Goal: Task Accomplishment & Management: Manage account settings

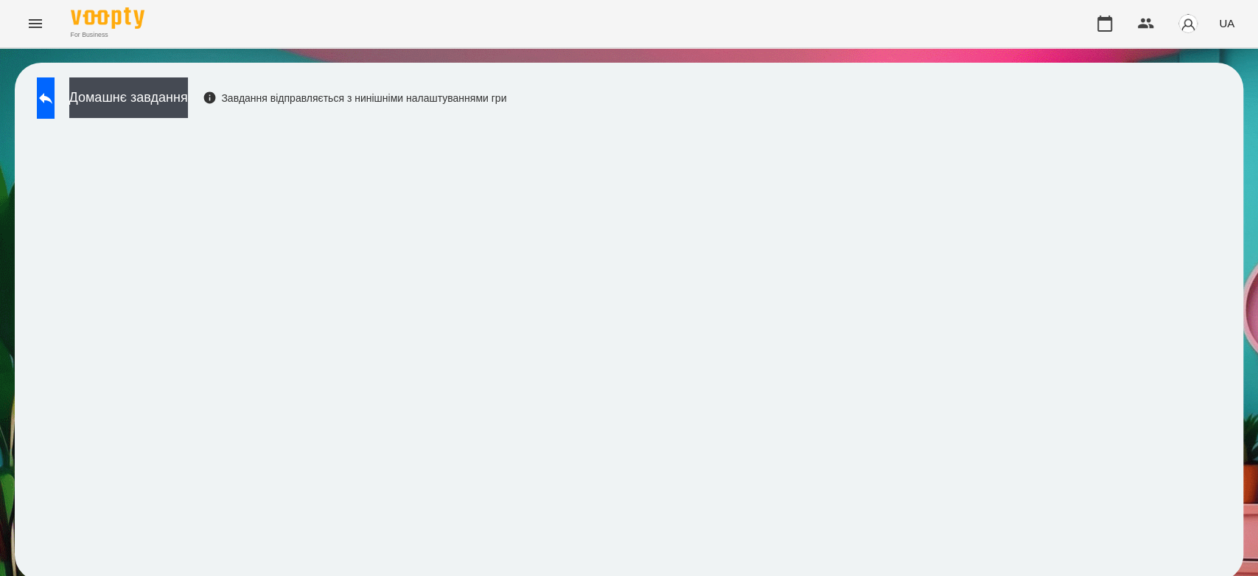
click at [23, 98] on div "Домашнє завдання Завдання відправляється з нинішніми налаштуваннями гри" at bounding box center [629, 322] width 1229 height 518
click at [55, 116] on button at bounding box center [46, 97] width 18 height 41
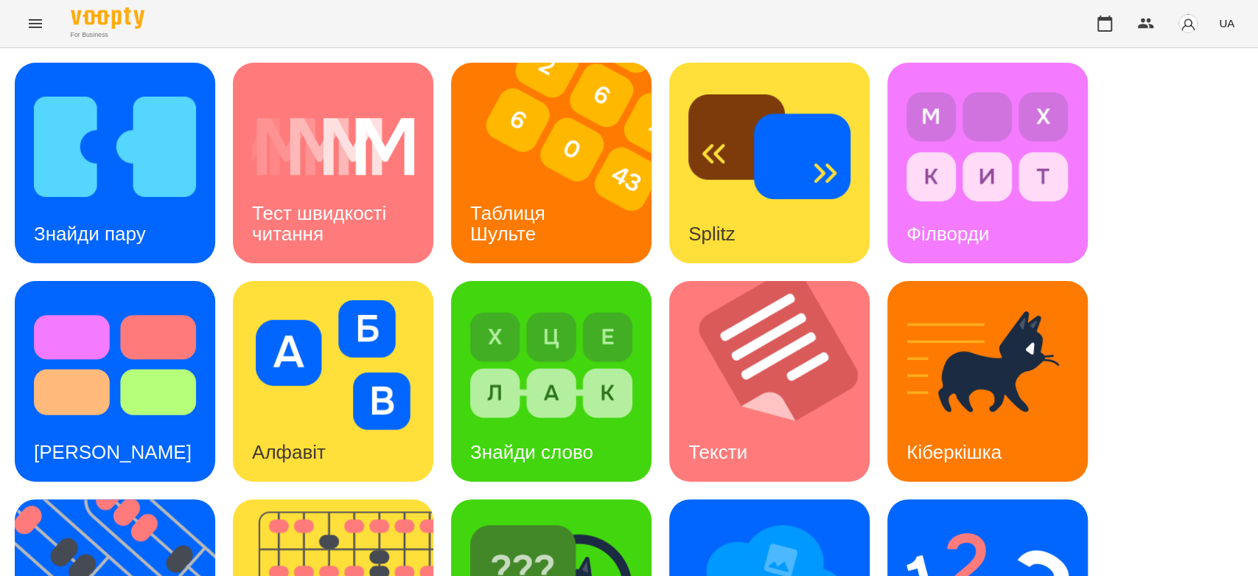
scroll to position [356, 0]
click at [582, 518] on img at bounding box center [551, 583] width 162 height 130
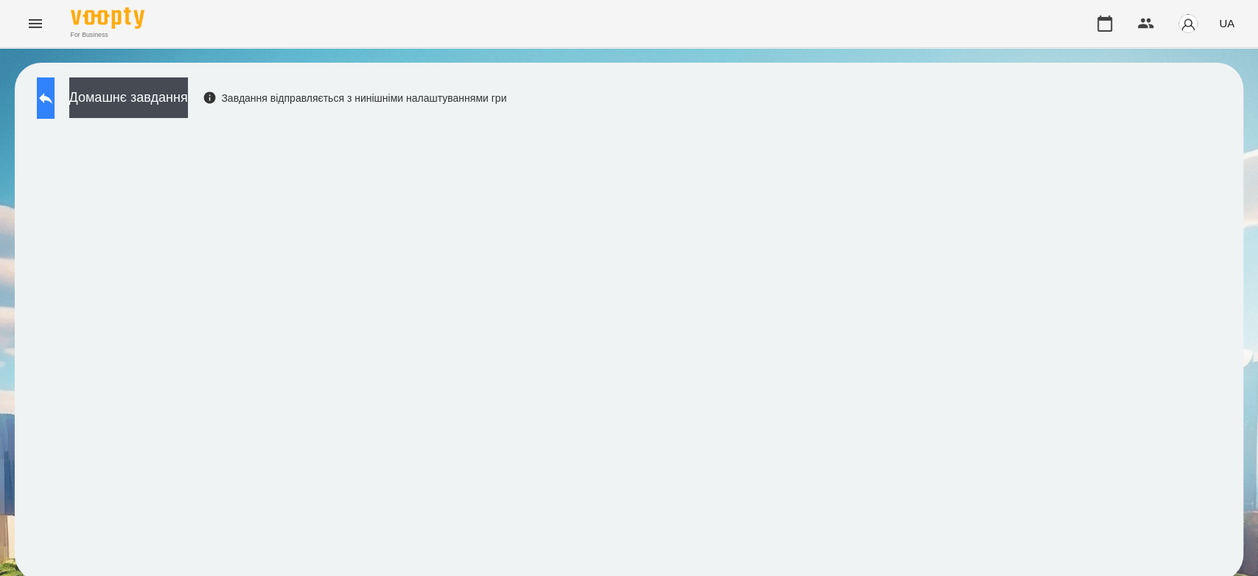
click at [55, 91] on icon at bounding box center [46, 98] width 18 height 18
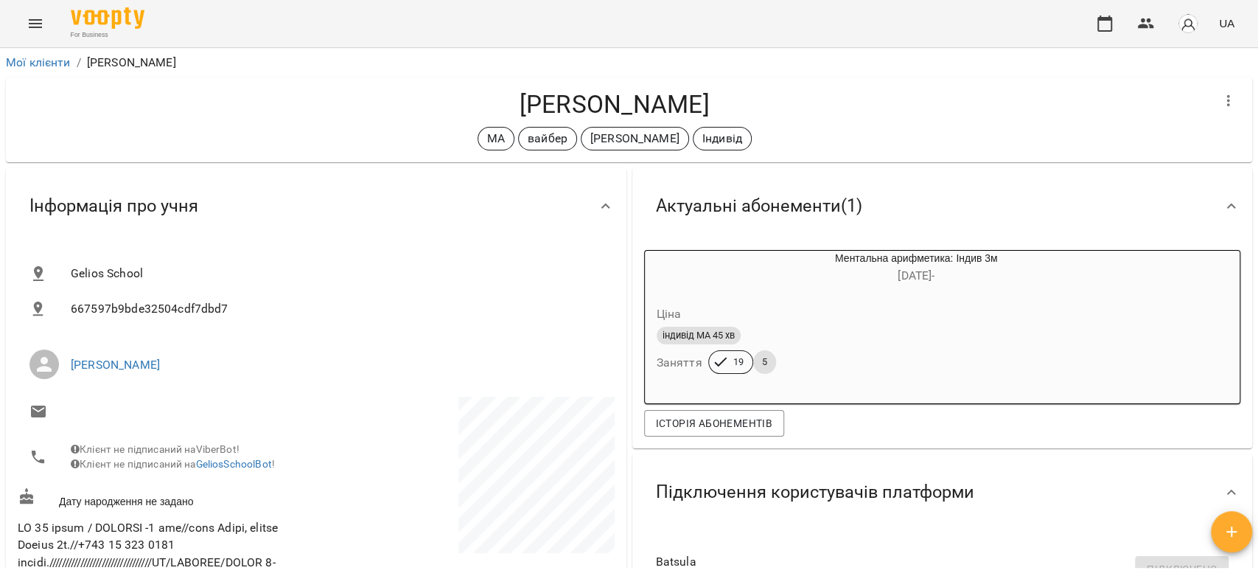
scroll to position [2293, 0]
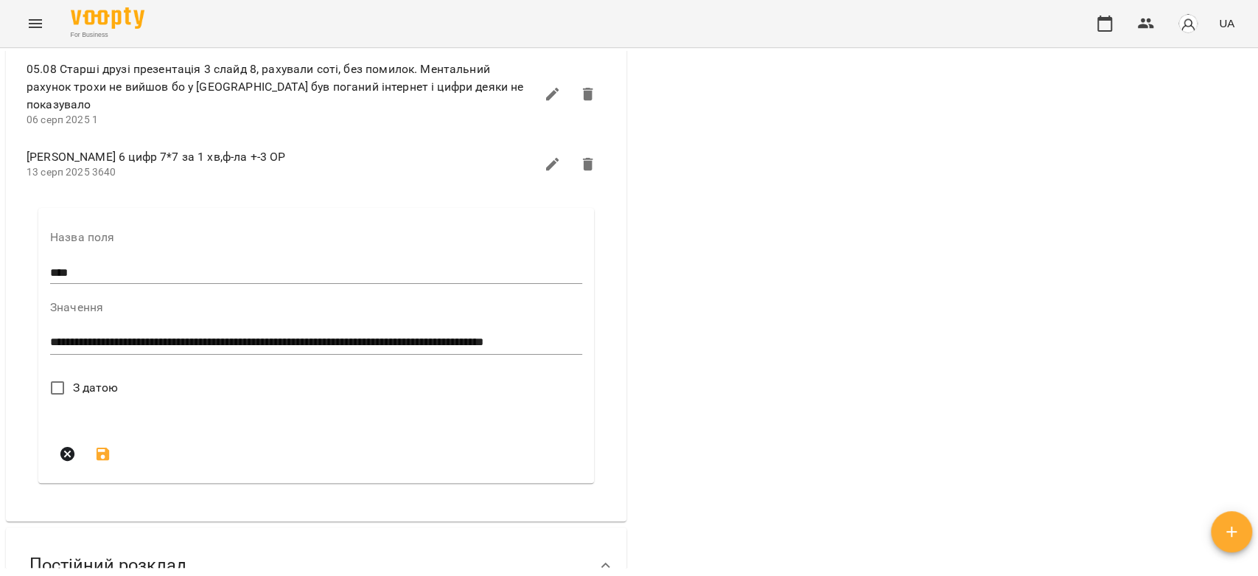
click at [116, 397] on span "З датою" at bounding box center [96, 388] width 46 height 18
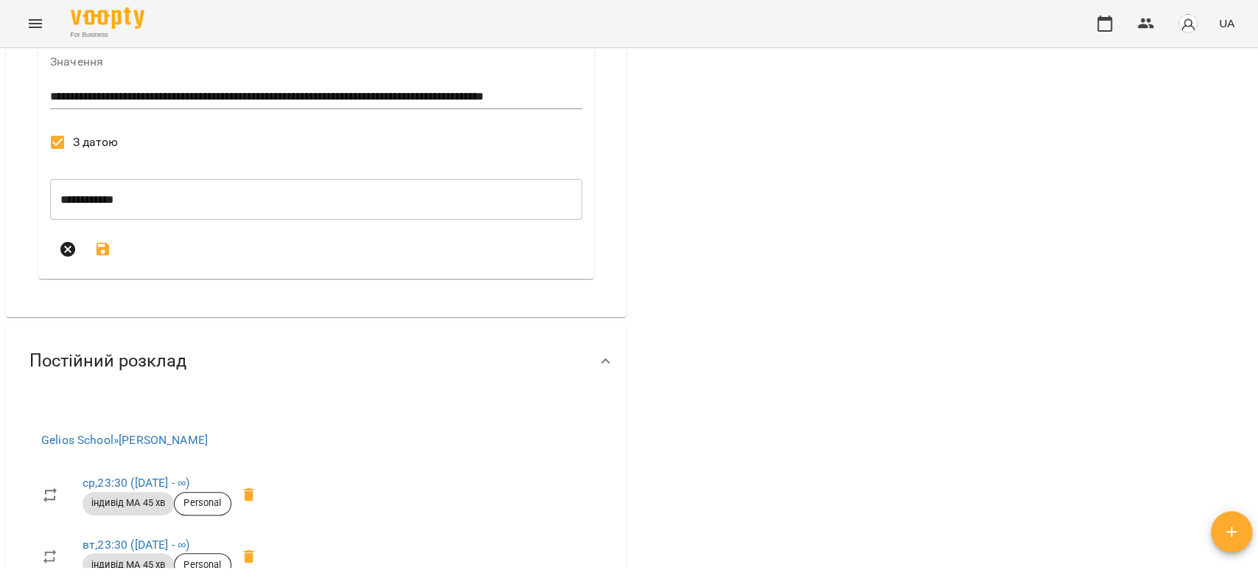
click at [110, 258] on icon "submit" at bounding box center [103, 249] width 18 height 18
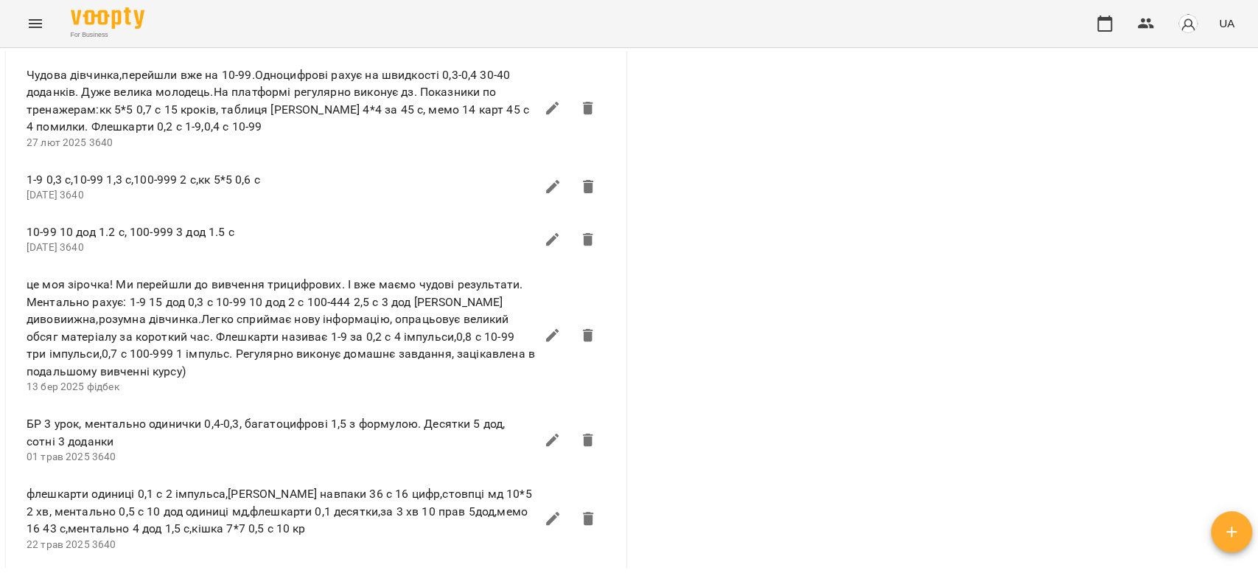
scroll to position [1228, 0]
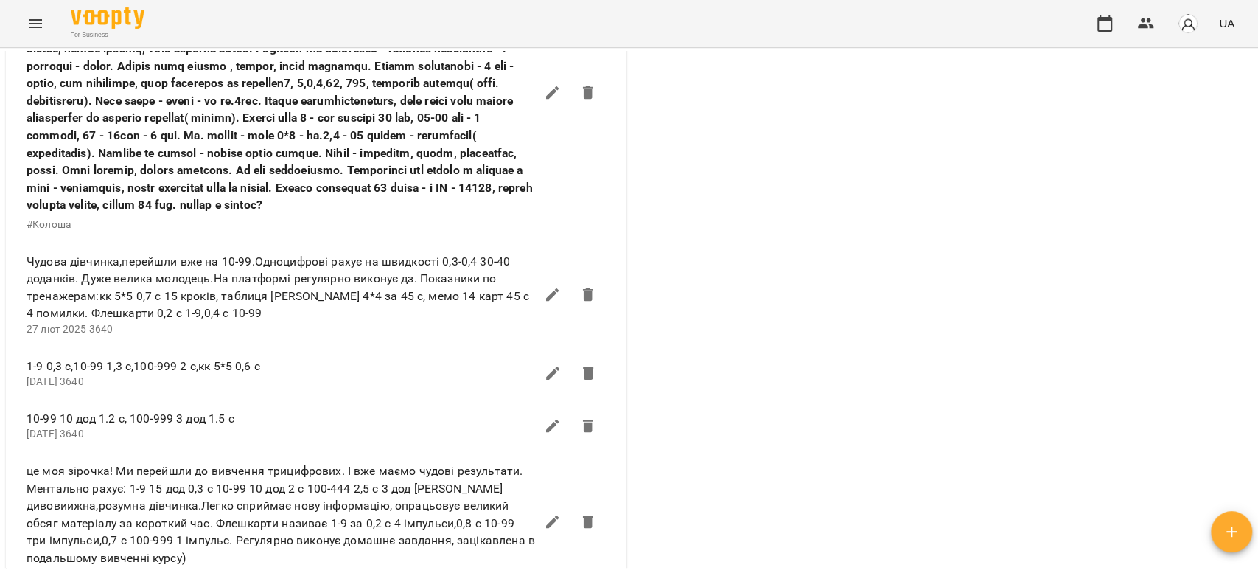
click at [29, 33] on button "Menu" at bounding box center [35, 23] width 35 height 35
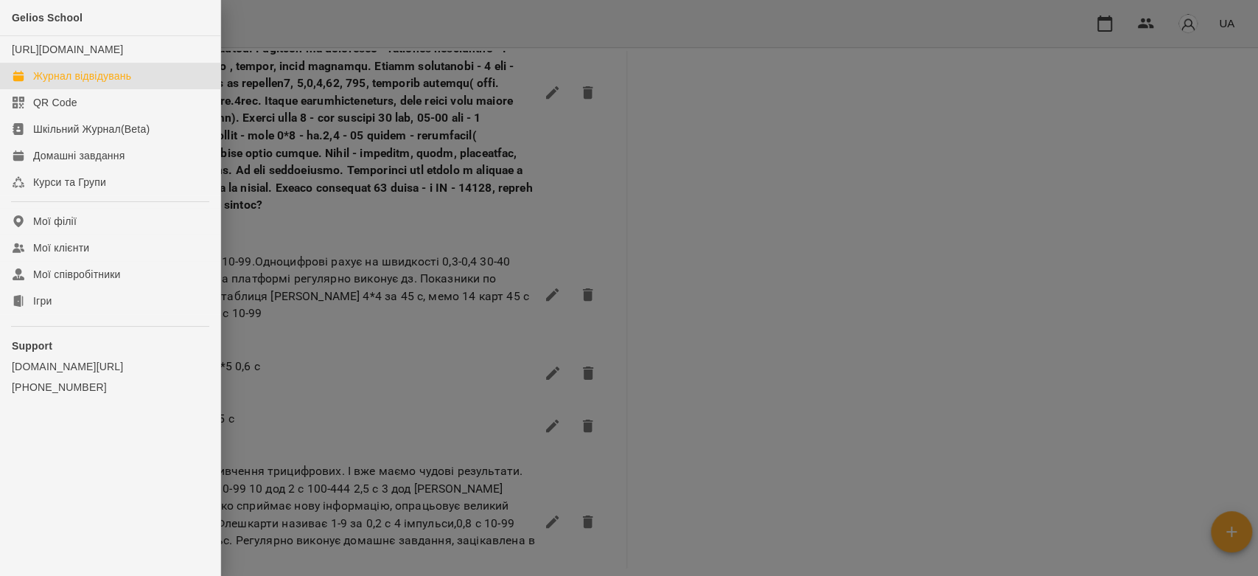
click at [83, 83] on div "Журнал відвідувань" at bounding box center [82, 76] width 98 height 15
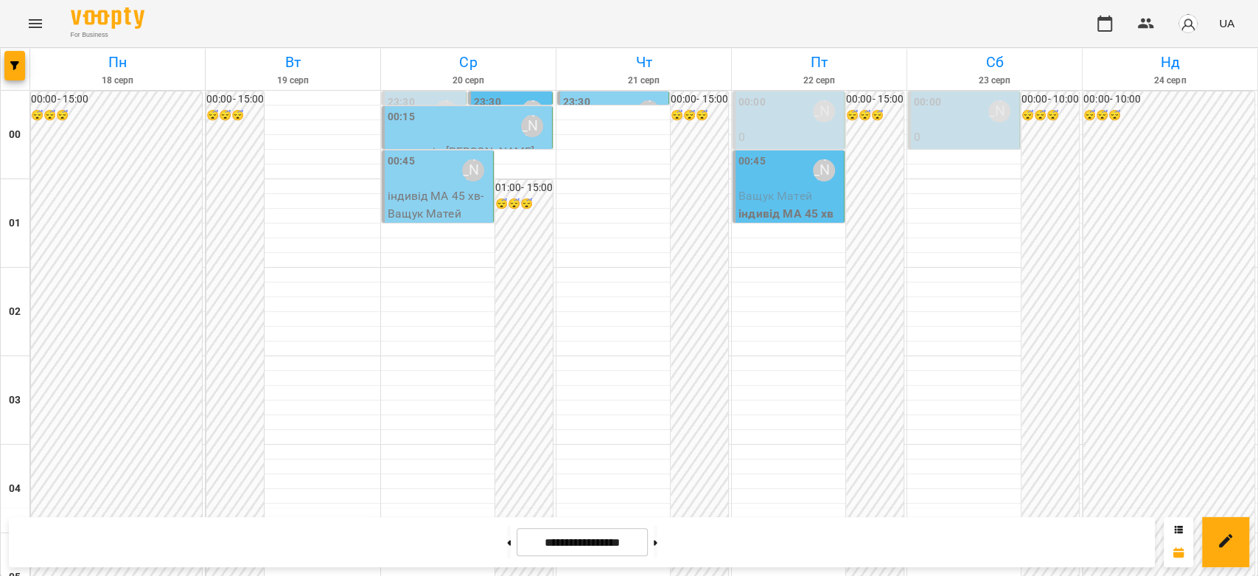
scroll to position [1704, 0]
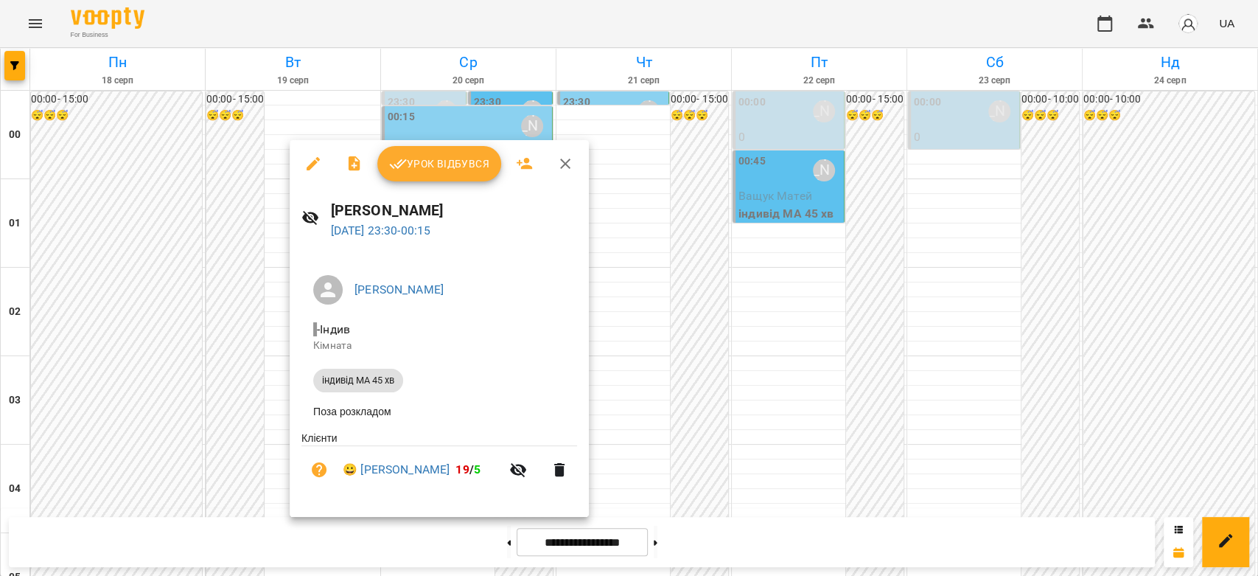
click at [407, 161] on span "Урок відбувся" at bounding box center [439, 164] width 100 height 18
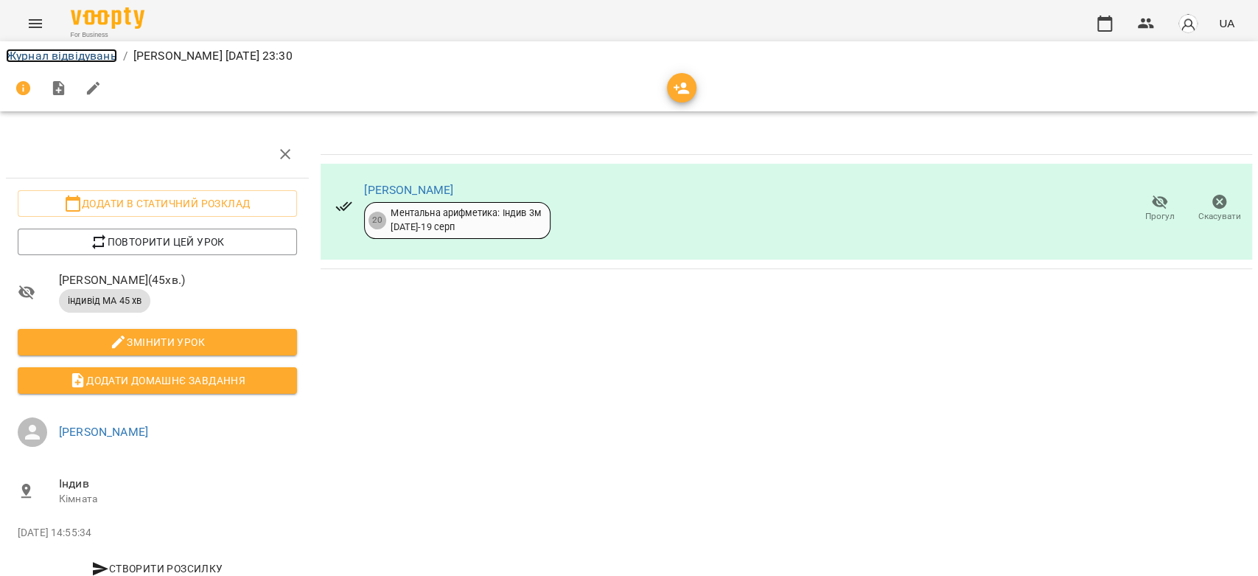
click at [53, 55] on link "Журнал відвідувань" at bounding box center [61, 56] width 111 height 14
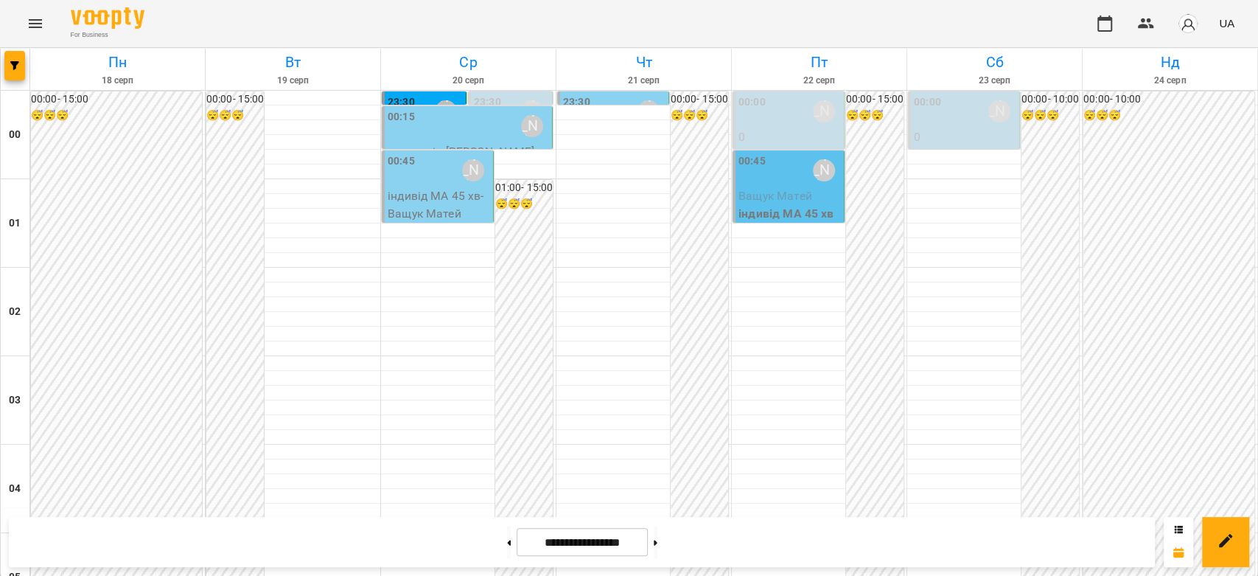
click at [482, 125] on div "00:15 Бондарєва Валерія" at bounding box center [468, 126] width 161 height 34
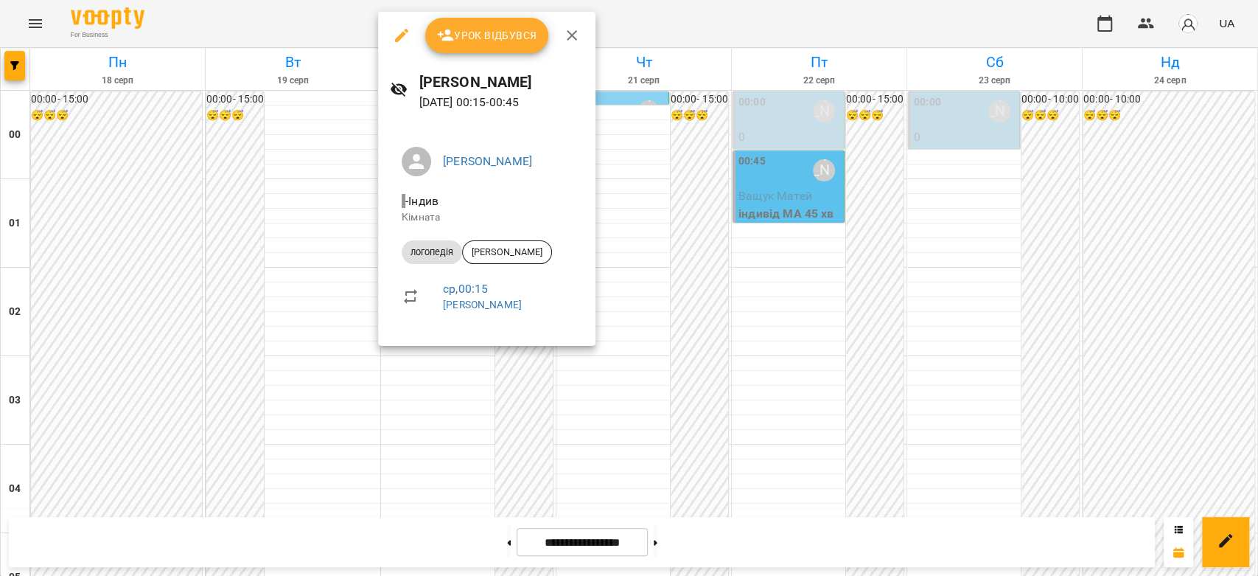
click at [510, 46] on button "Урок відбувся" at bounding box center [487, 35] width 124 height 35
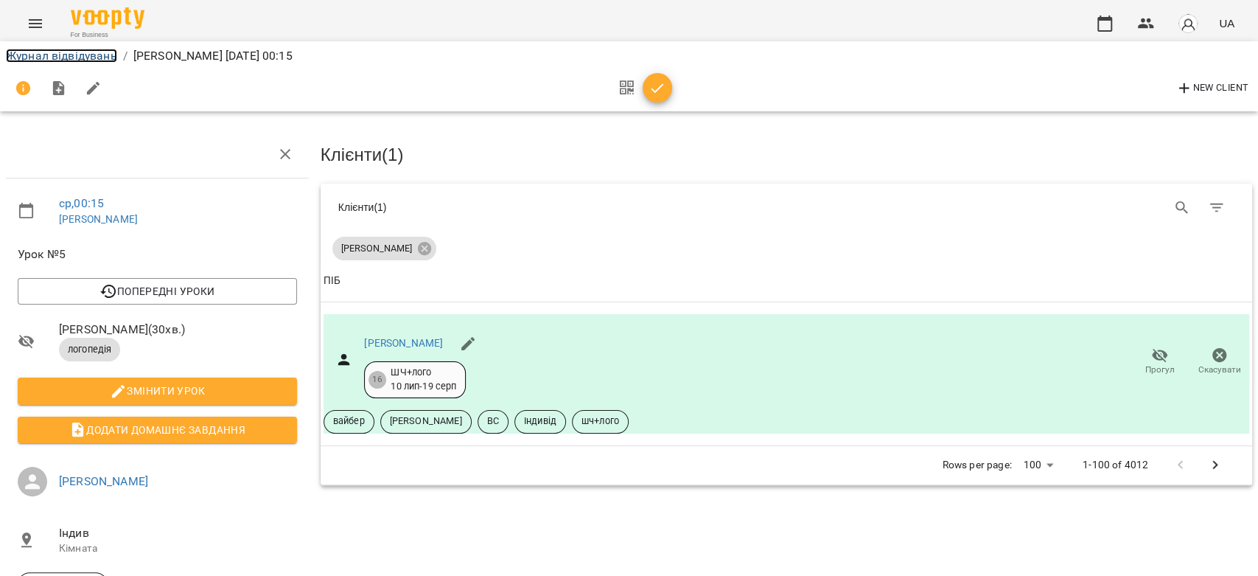
click at [77, 50] on link "Журнал відвідувань" at bounding box center [61, 56] width 111 height 14
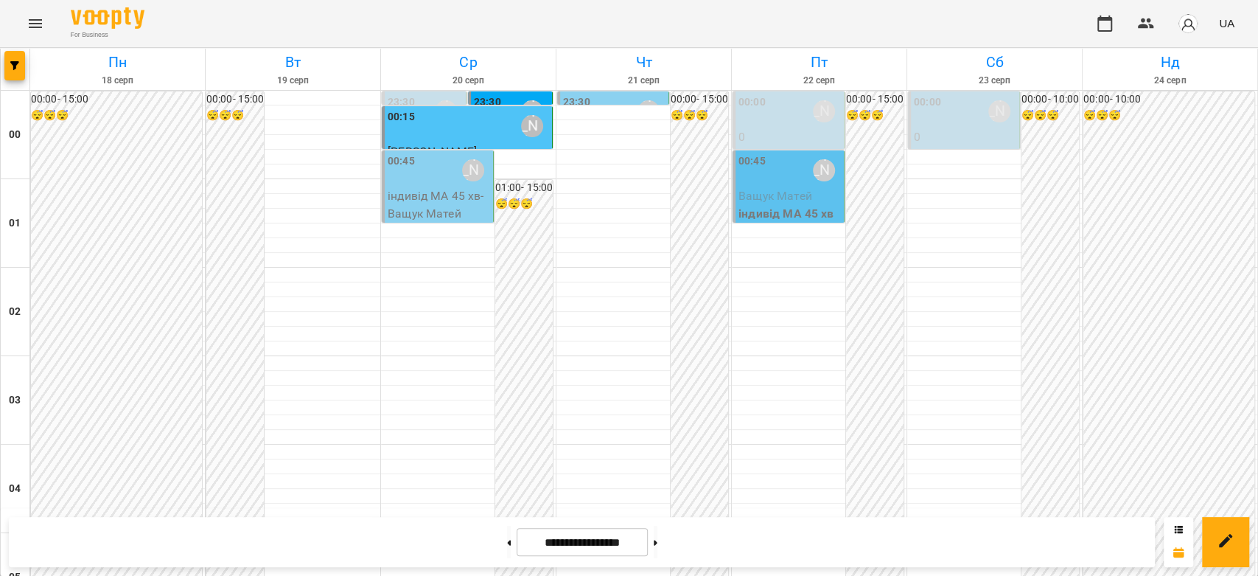
click at [425, 197] on p "індивід МА 45 хв - Ващук Матей" at bounding box center [439, 204] width 102 height 35
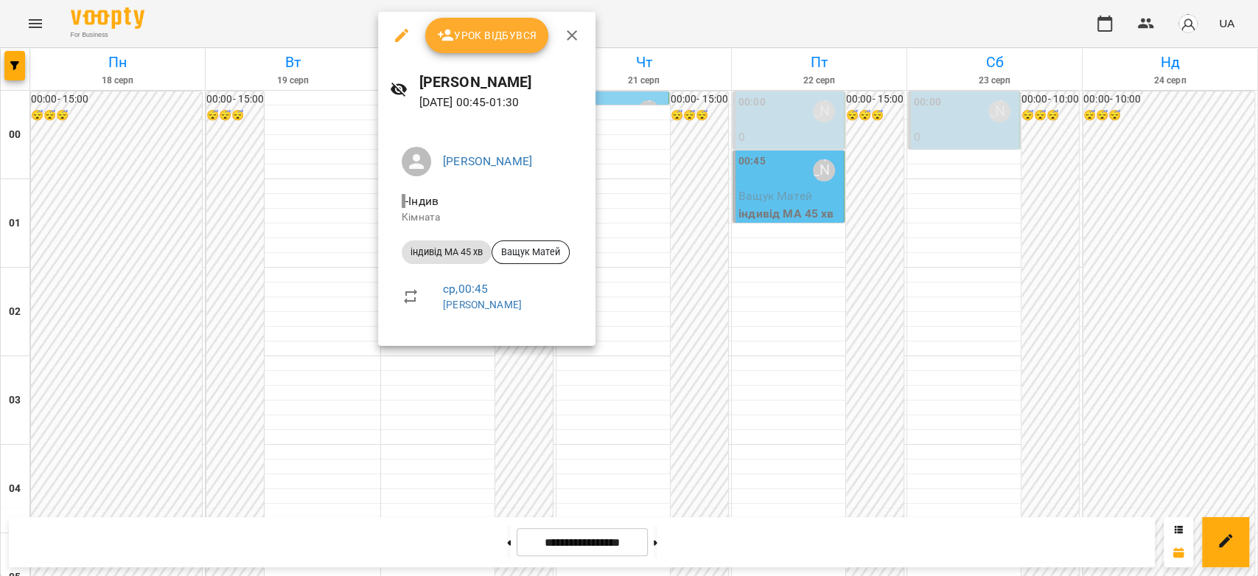
click at [393, 36] on icon "button" at bounding box center [402, 36] width 18 height 18
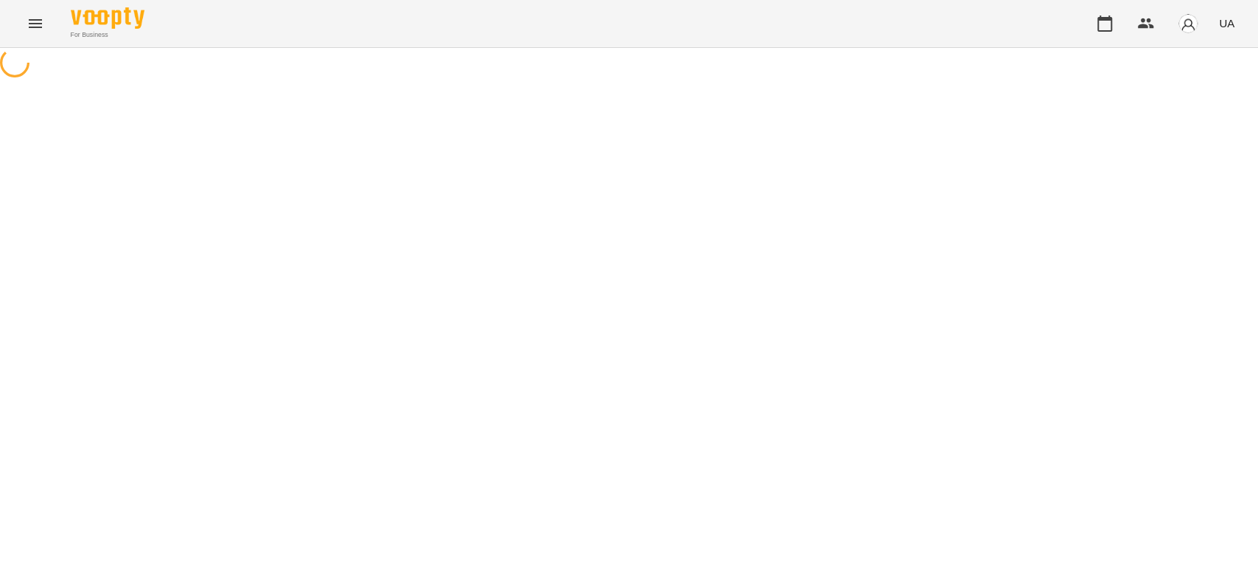
select select "**********"
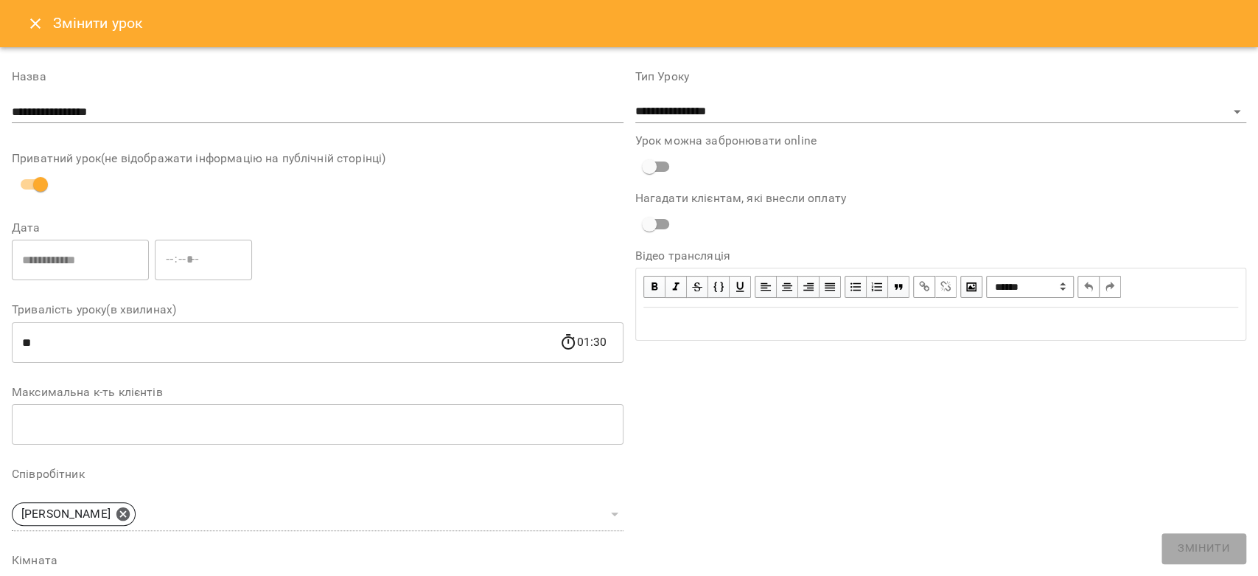
click at [12, 22] on div "Змінити урок" at bounding box center [629, 23] width 1258 height 47
click at [29, 22] on icon "Close" at bounding box center [36, 24] width 18 height 18
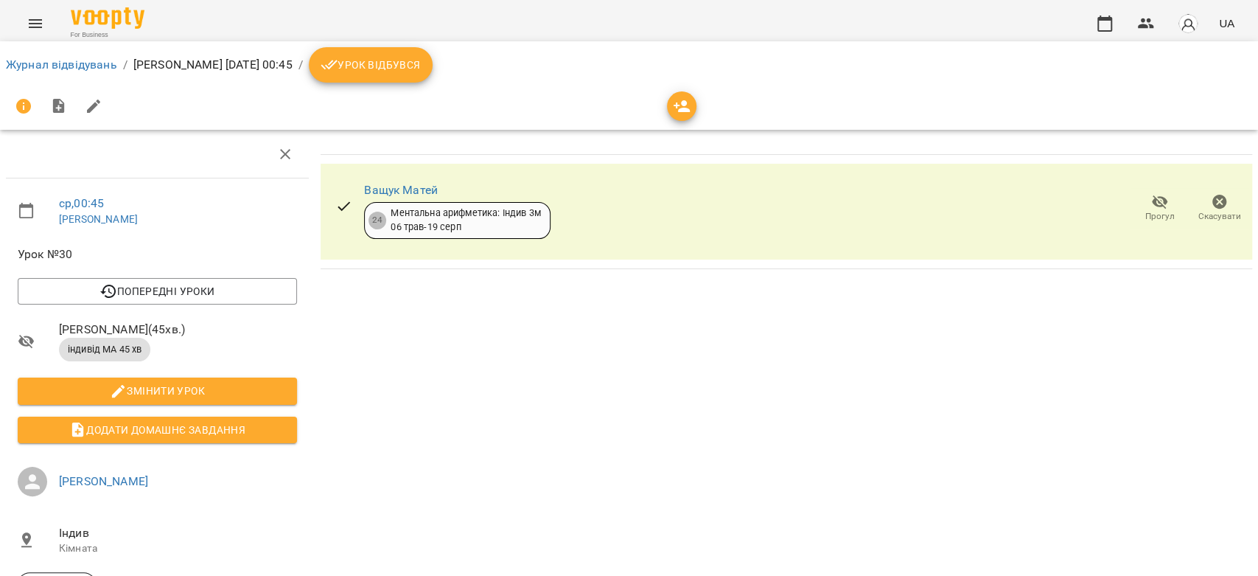
click at [421, 69] on span "Урок відбувся" at bounding box center [371, 65] width 100 height 18
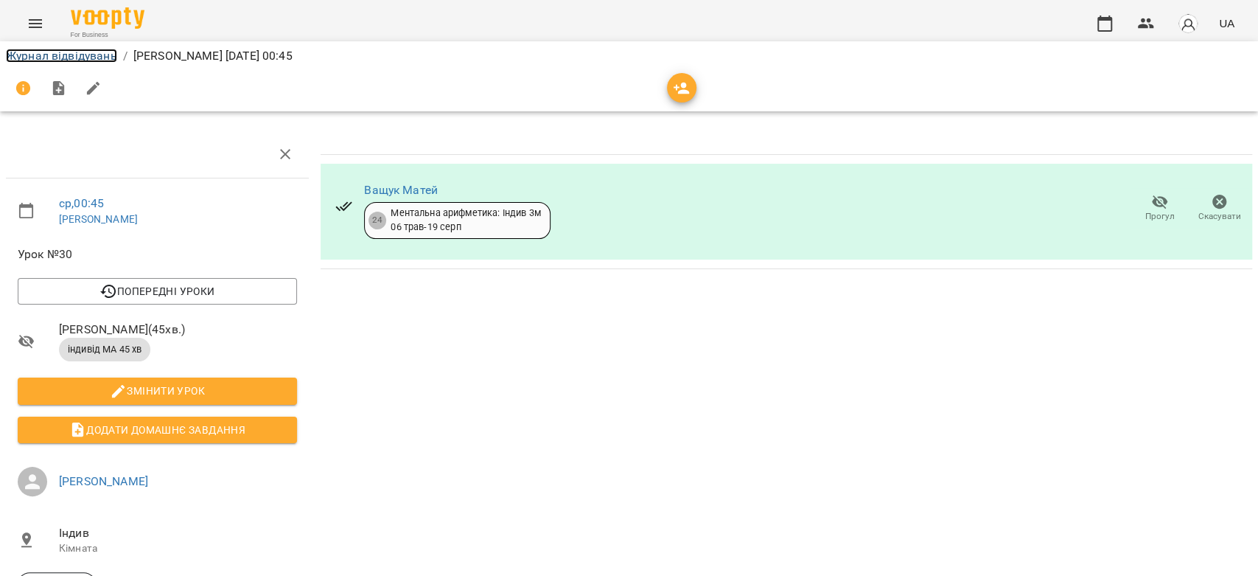
click at [24, 57] on link "Журнал відвідувань" at bounding box center [61, 56] width 111 height 14
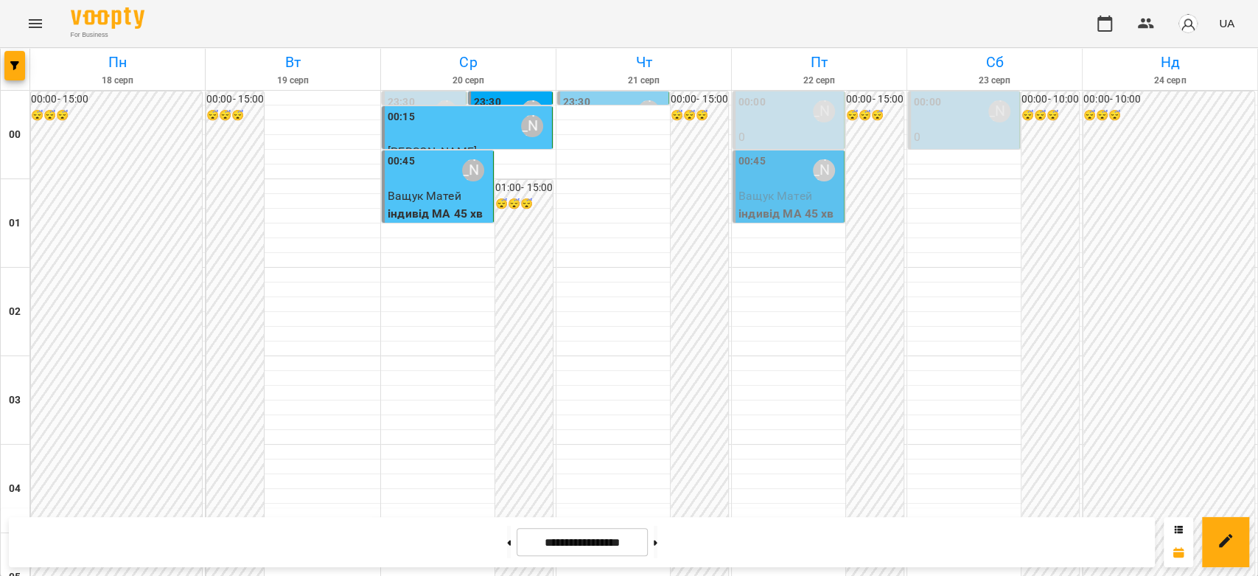
click at [479, 184] on div "[PERSON_NAME]" at bounding box center [473, 170] width 34 height 34
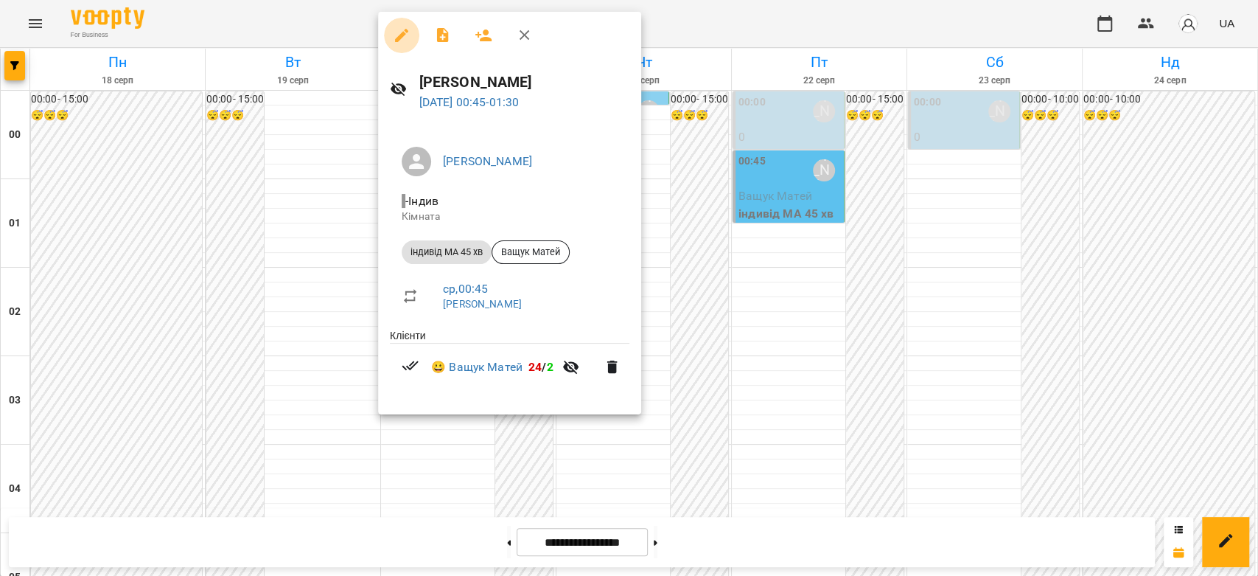
click at [395, 41] on icon "button" at bounding box center [401, 35] width 13 height 13
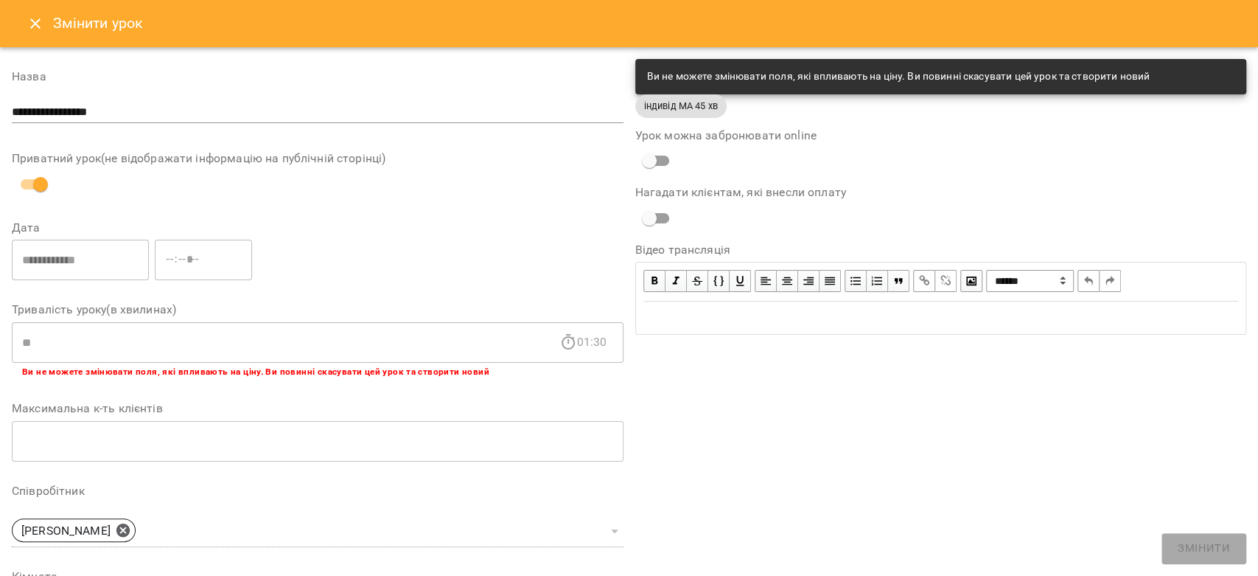
click at [41, 25] on icon "Close" at bounding box center [36, 24] width 18 height 18
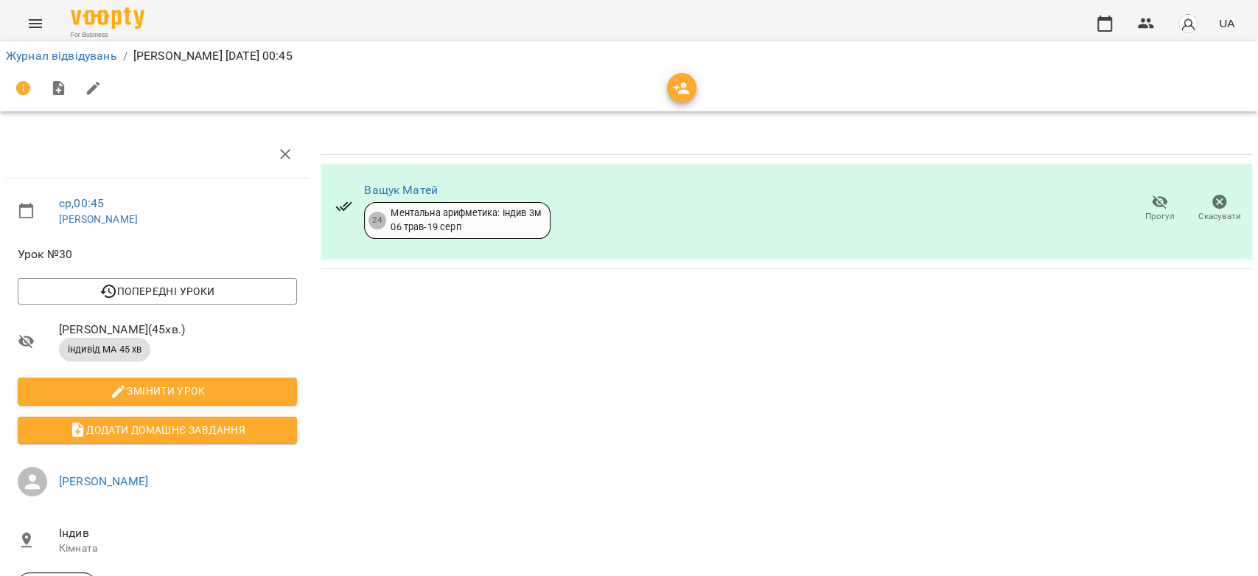
click at [1145, 211] on span "Прогул" at bounding box center [1159, 216] width 29 height 13
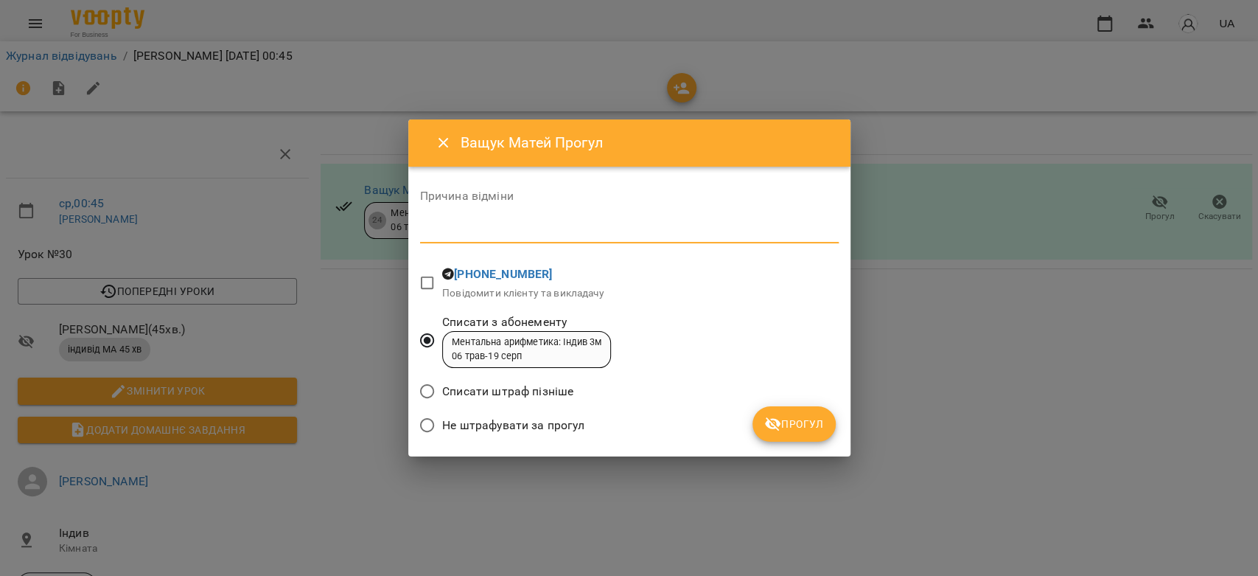
click at [593, 229] on textarea at bounding box center [629, 231] width 419 height 14
click at [809, 420] on span "Прогул" at bounding box center [794, 424] width 60 height 18
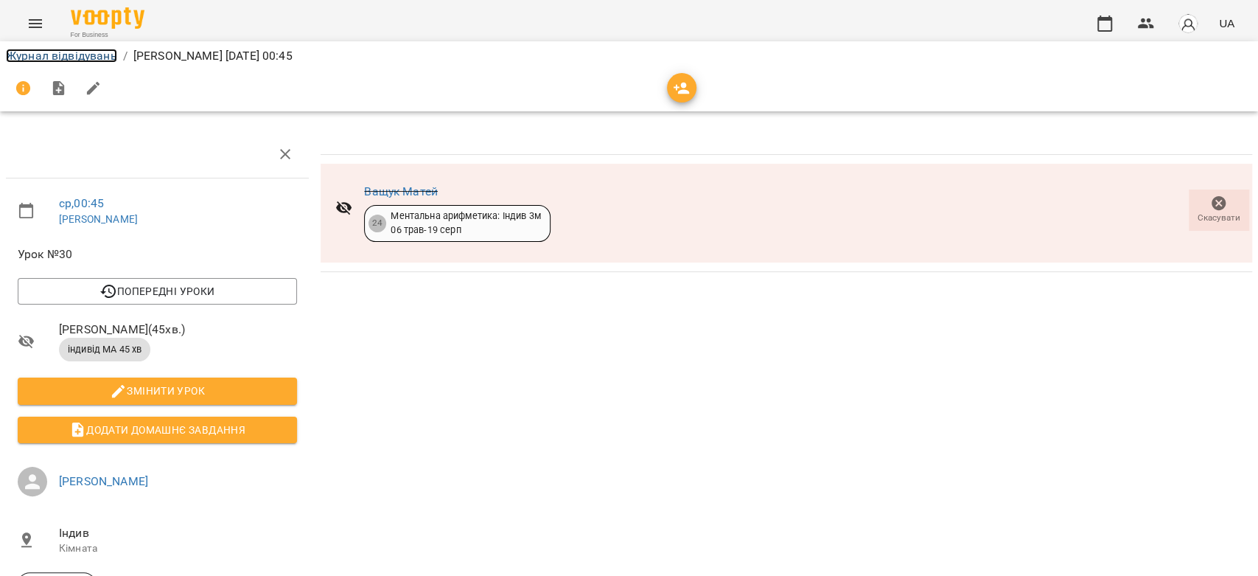
click at [49, 60] on link "Журнал відвідувань" at bounding box center [61, 56] width 111 height 14
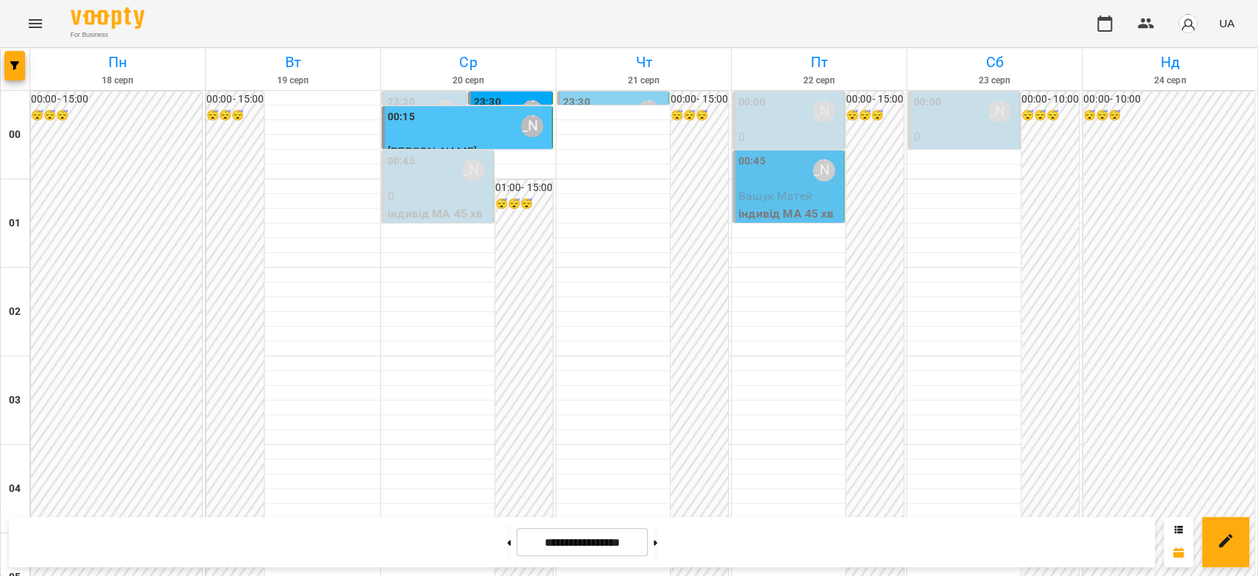
scroll to position [1213, 0]
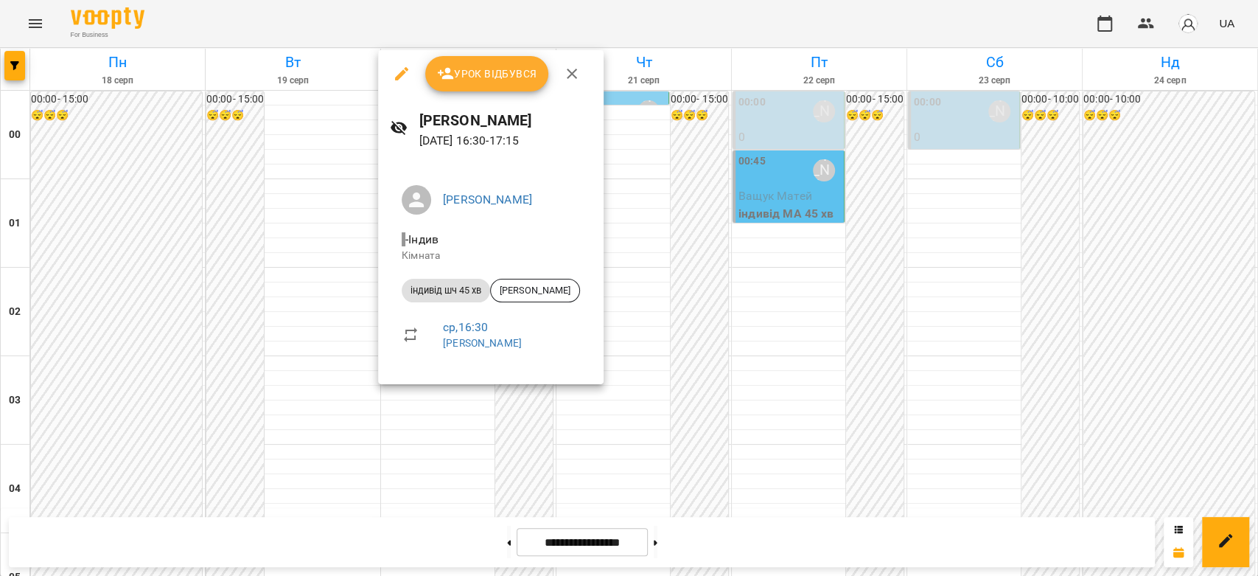
click at [336, 315] on div at bounding box center [629, 288] width 1258 height 576
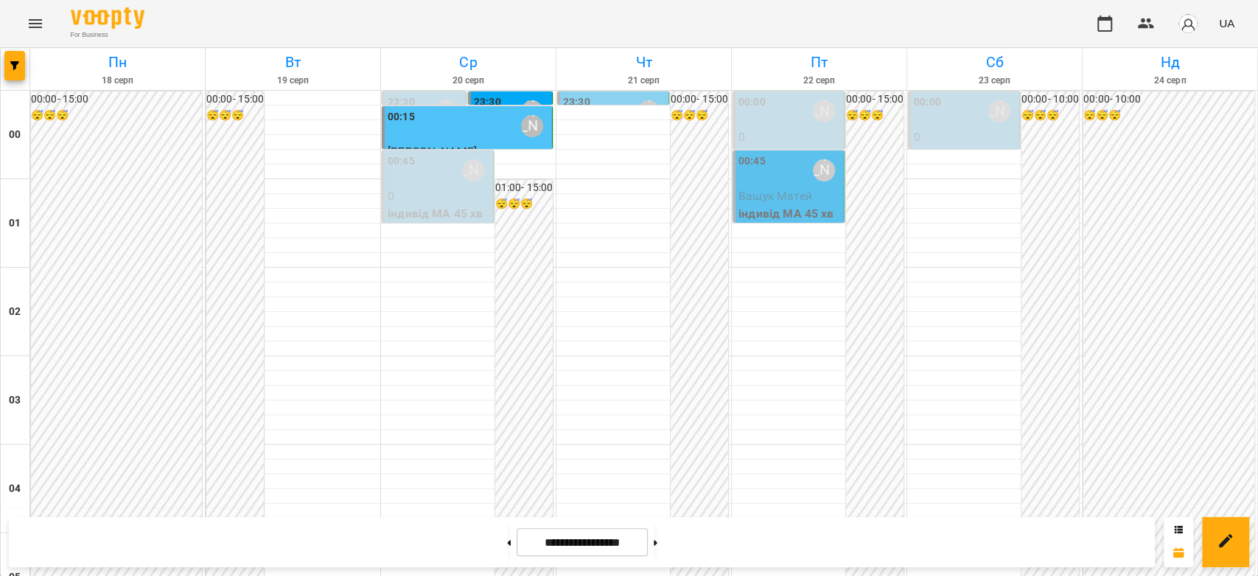
scroll to position [1376, 0]
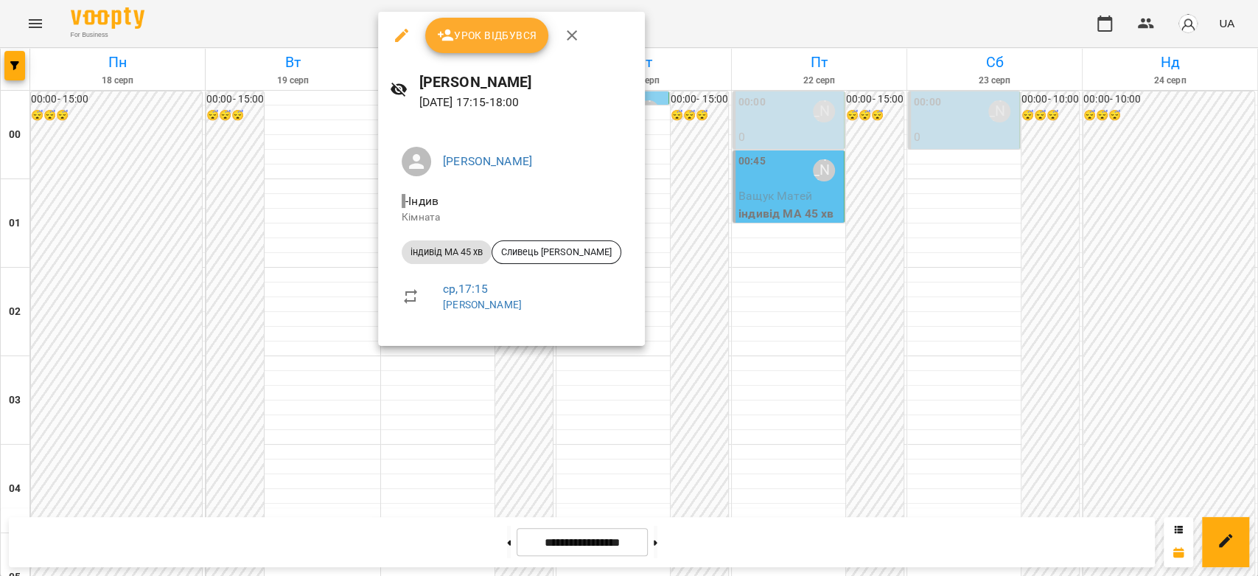
click at [302, 292] on div at bounding box center [629, 288] width 1258 height 576
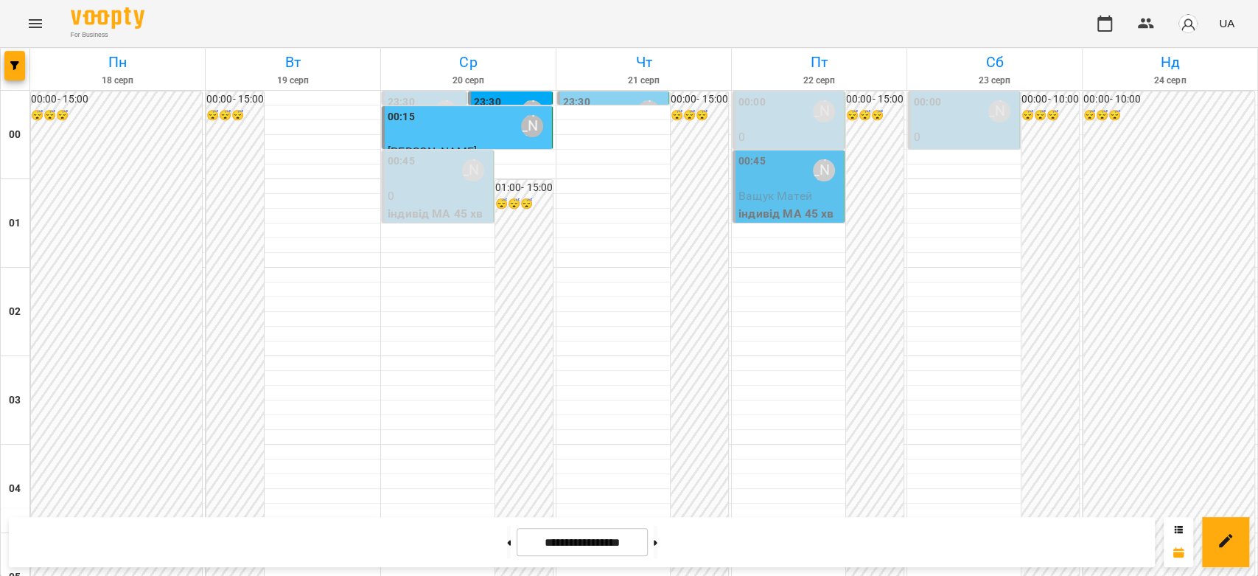
scroll to position [1540, 0]
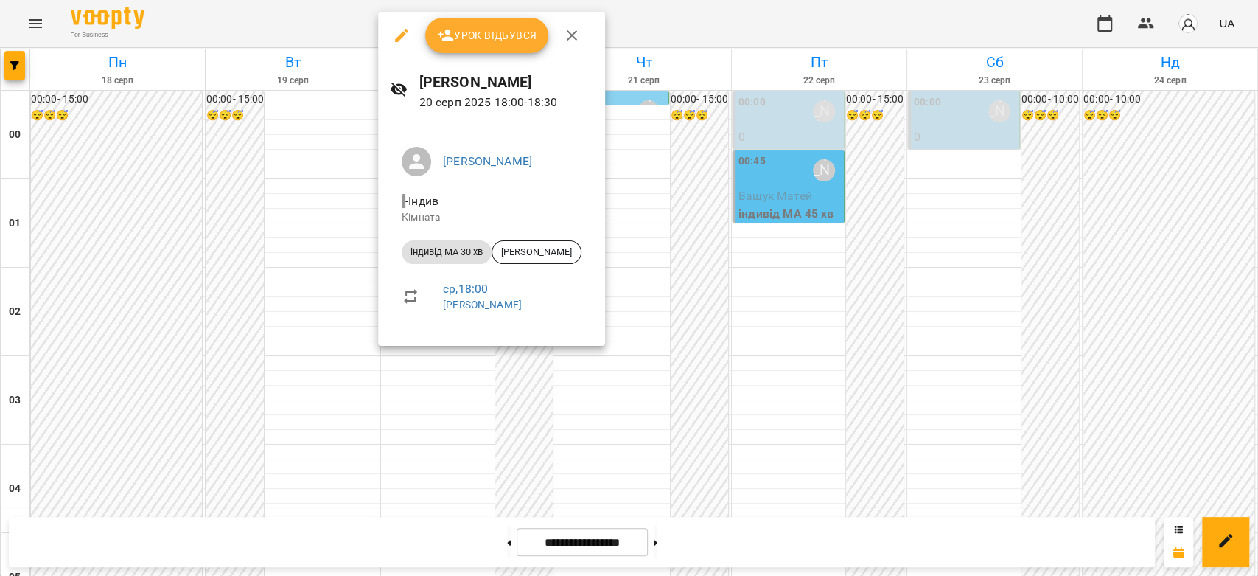
click at [329, 235] on div at bounding box center [629, 288] width 1258 height 576
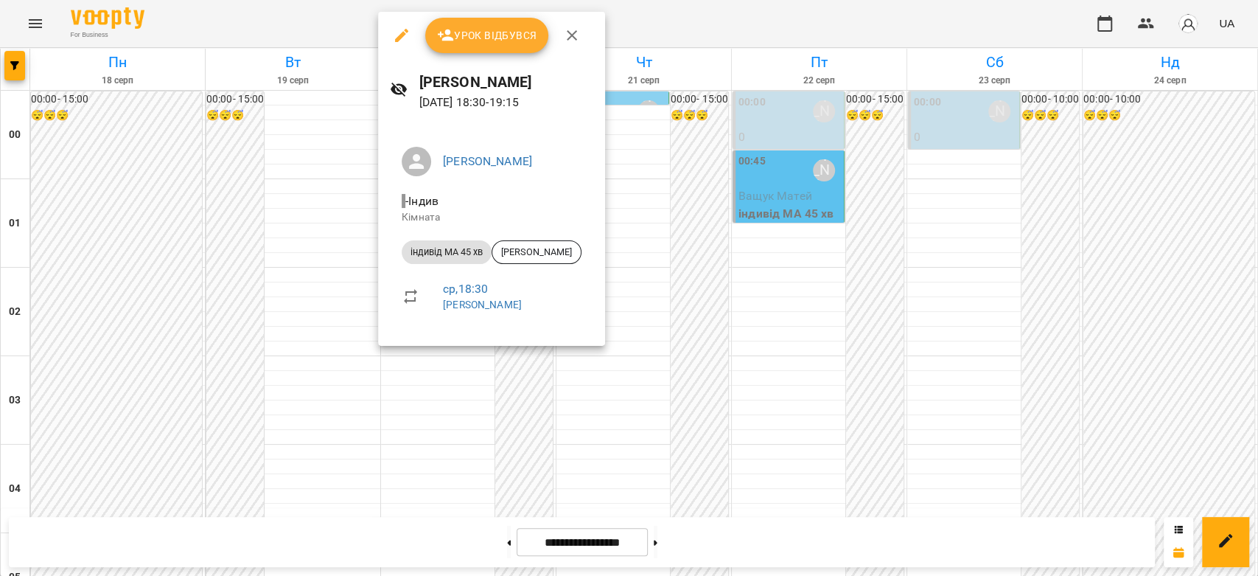
click at [319, 260] on div at bounding box center [629, 288] width 1258 height 576
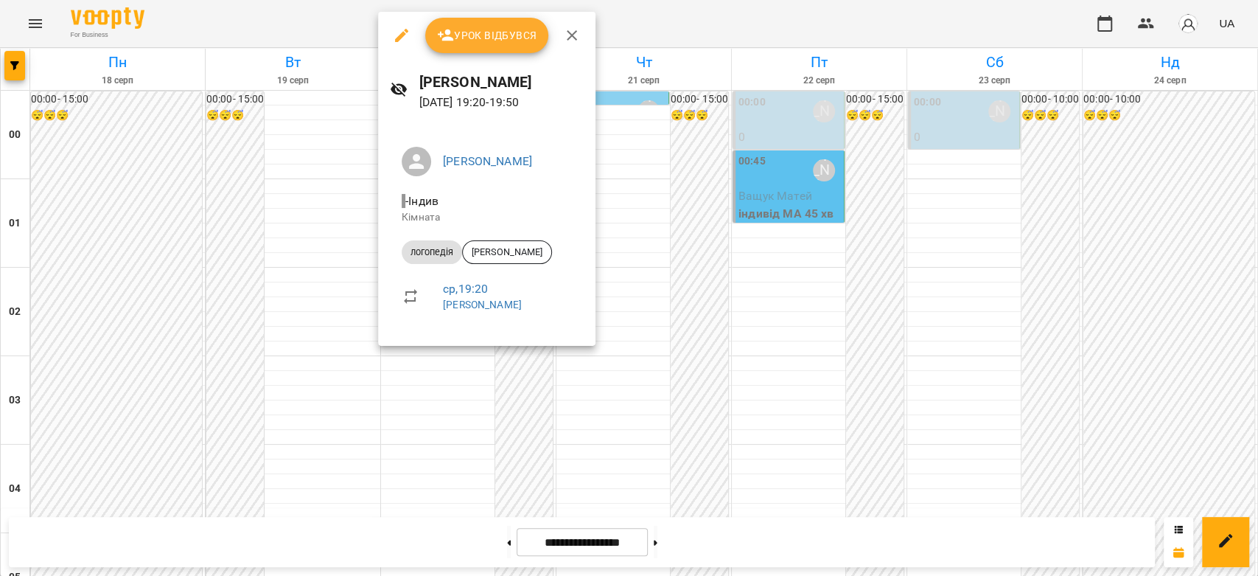
click at [315, 310] on div at bounding box center [629, 288] width 1258 height 576
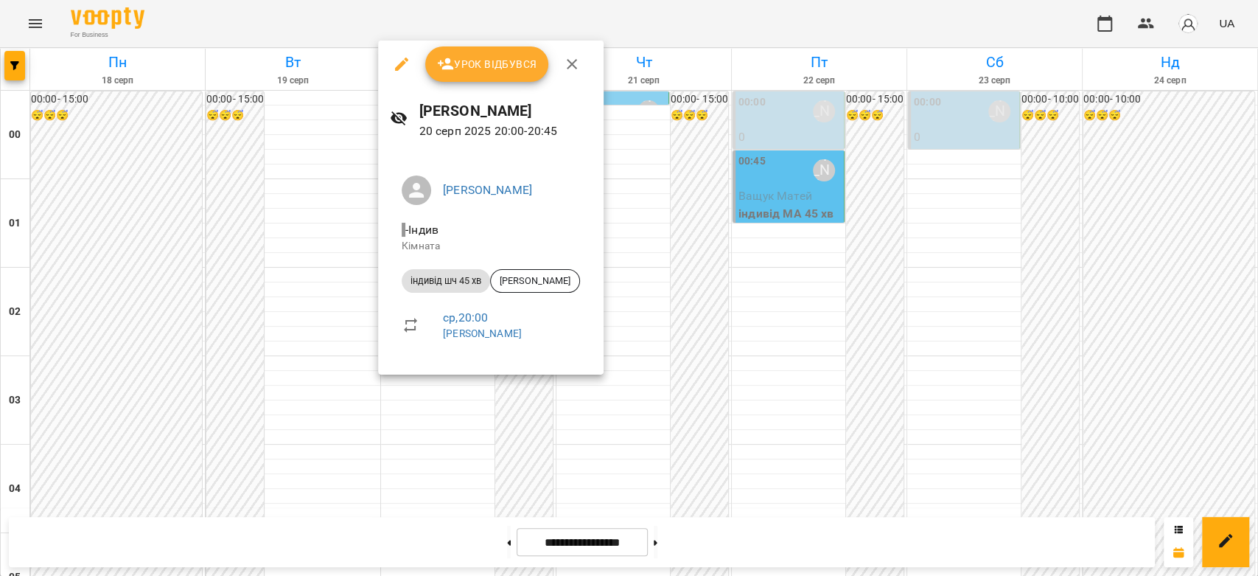
click at [284, 344] on div at bounding box center [629, 288] width 1258 height 576
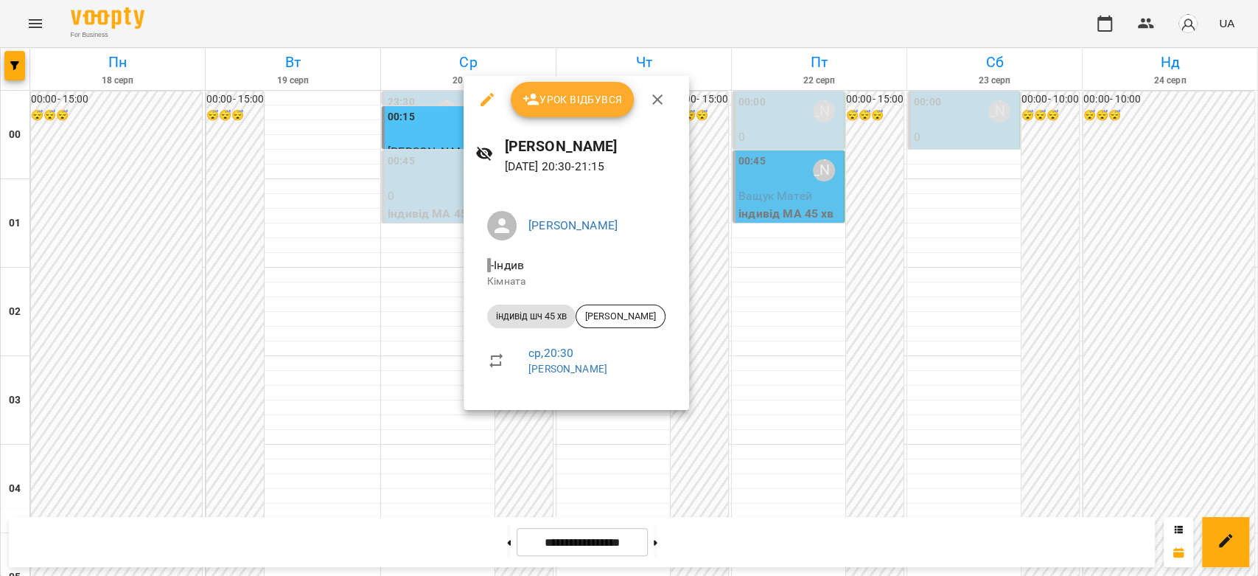
click at [330, 351] on div at bounding box center [629, 288] width 1258 height 576
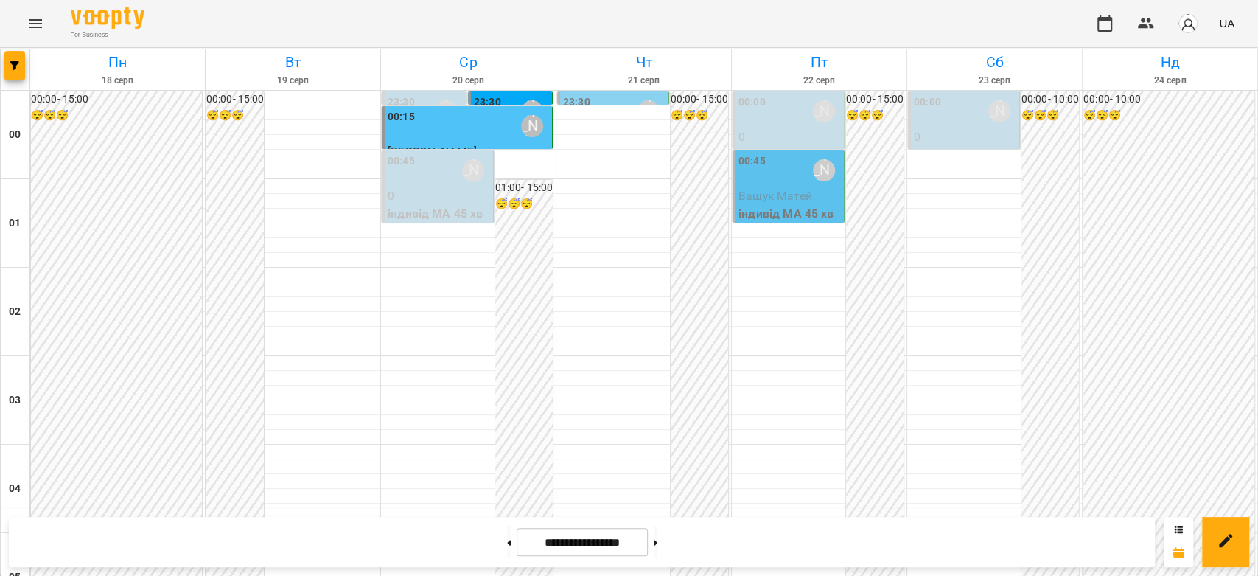
scroll to position [1704, 0]
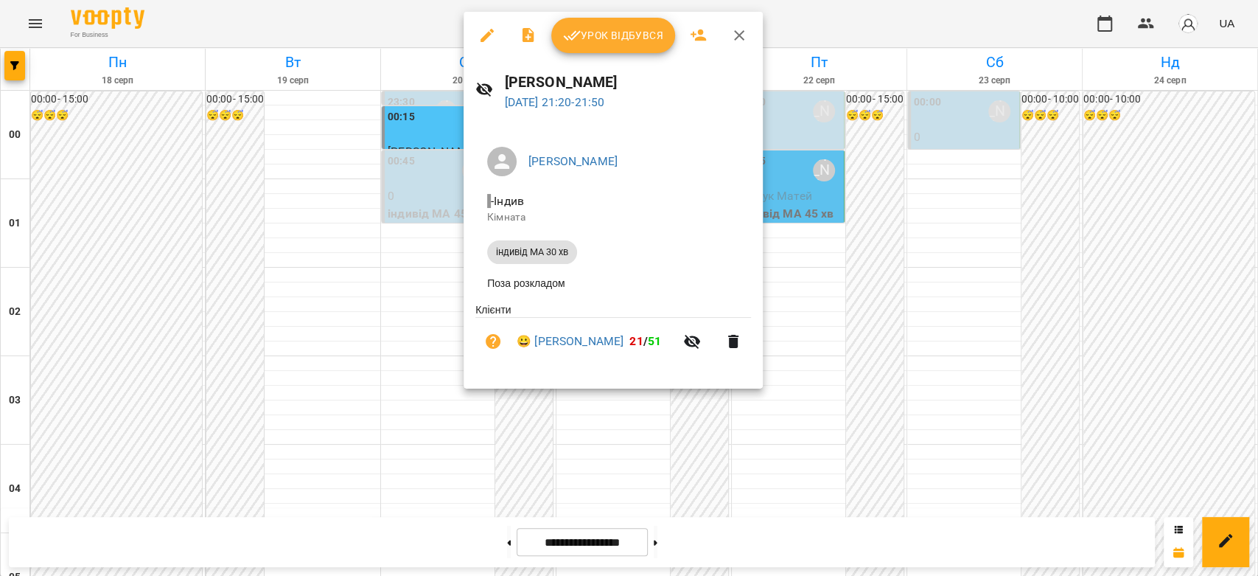
click at [277, 329] on div at bounding box center [629, 288] width 1258 height 576
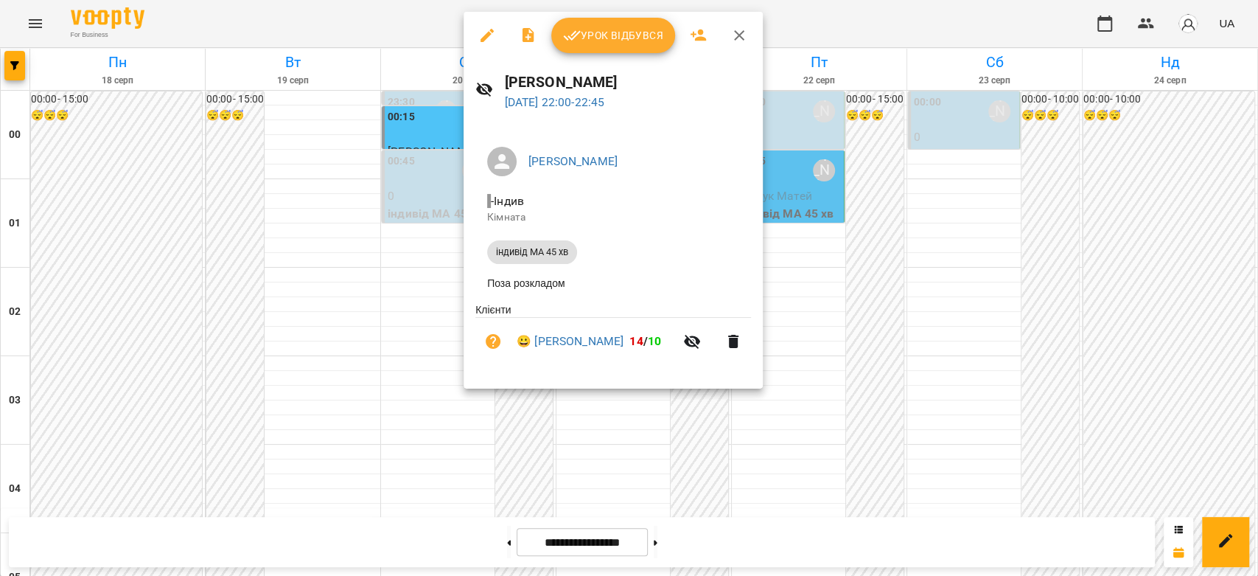
click at [303, 356] on div at bounding box center [629, 288] width 1258 height 576
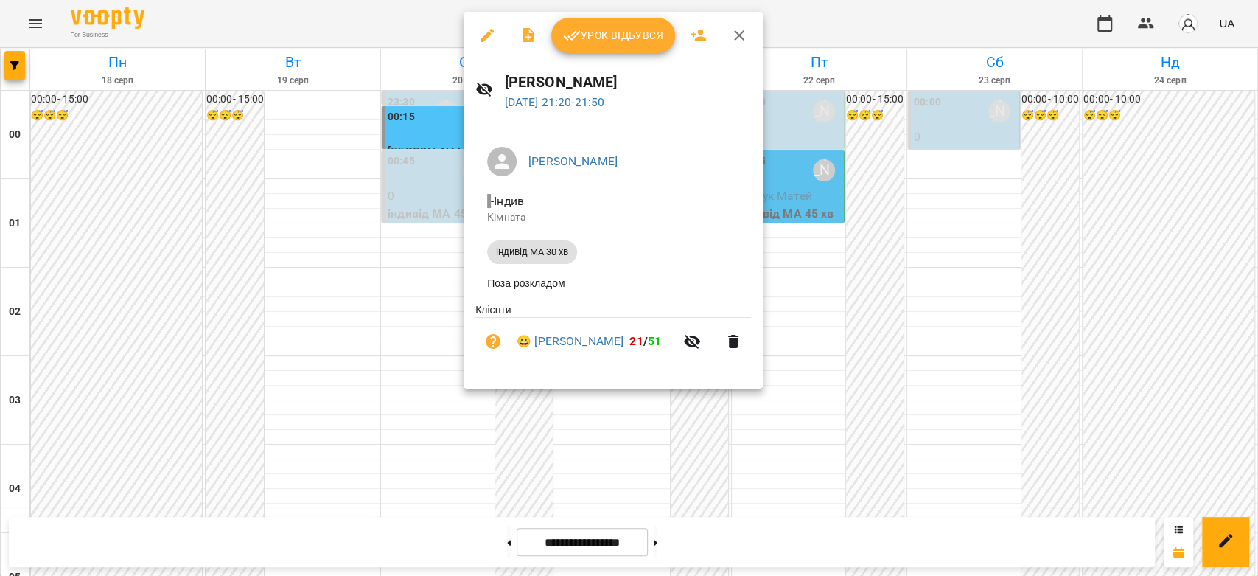
click at [324, 307] on div at bounding box center [629, 288] width 1258 height 576
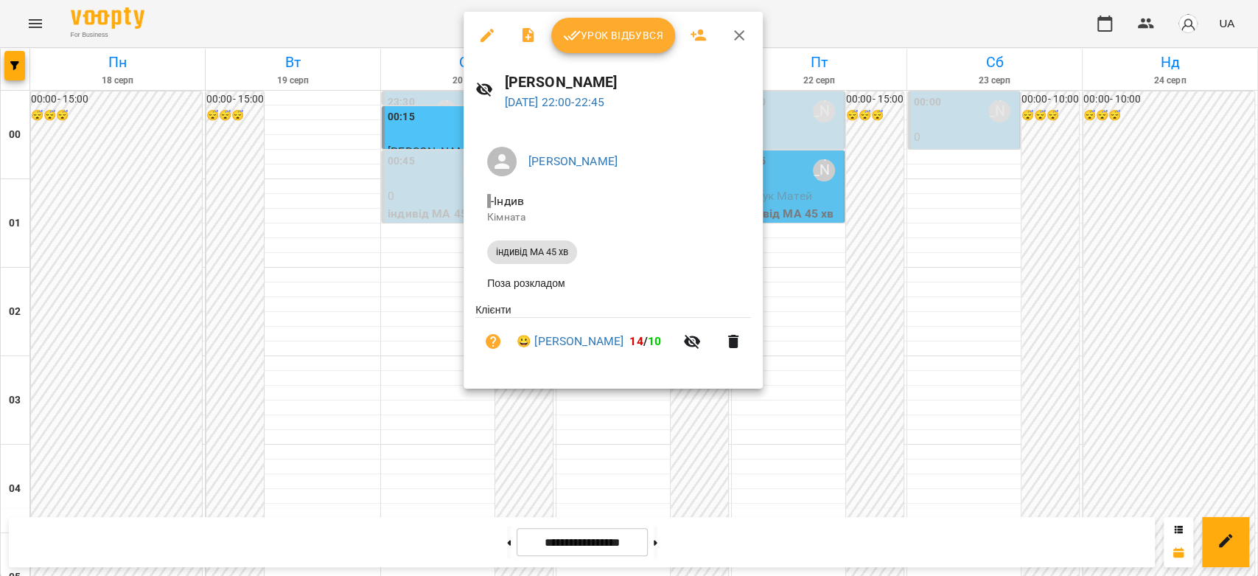
click at [342, 368] on div at bounding box center [629, 288] width 1258 height 576
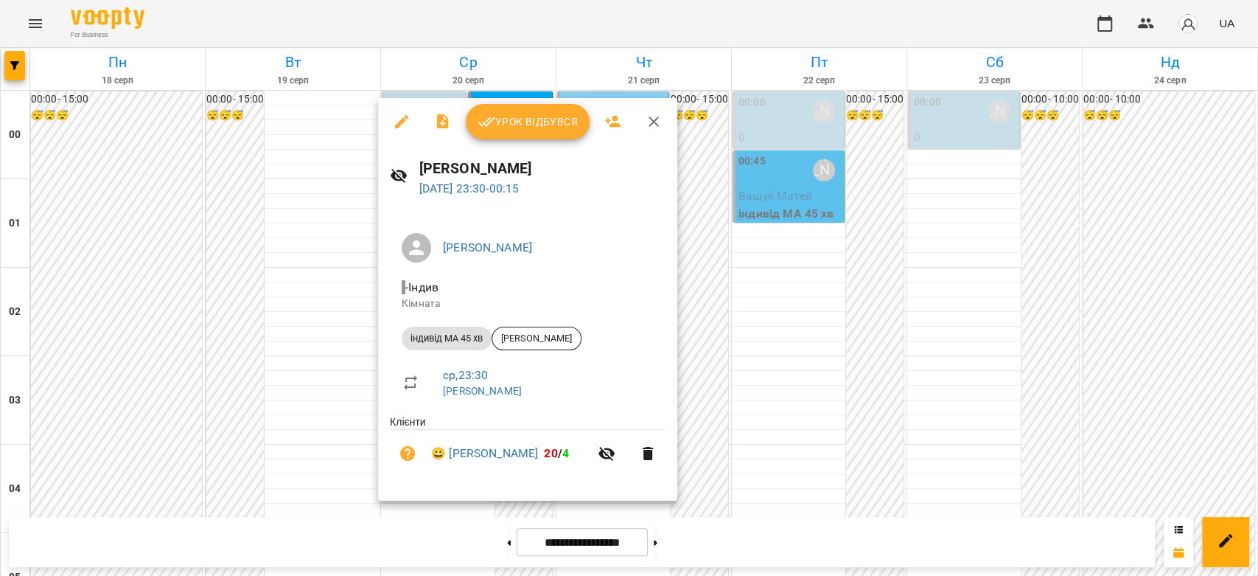
click at [302, 282] on div at bounding box center [629, 288] width 1258 height 576
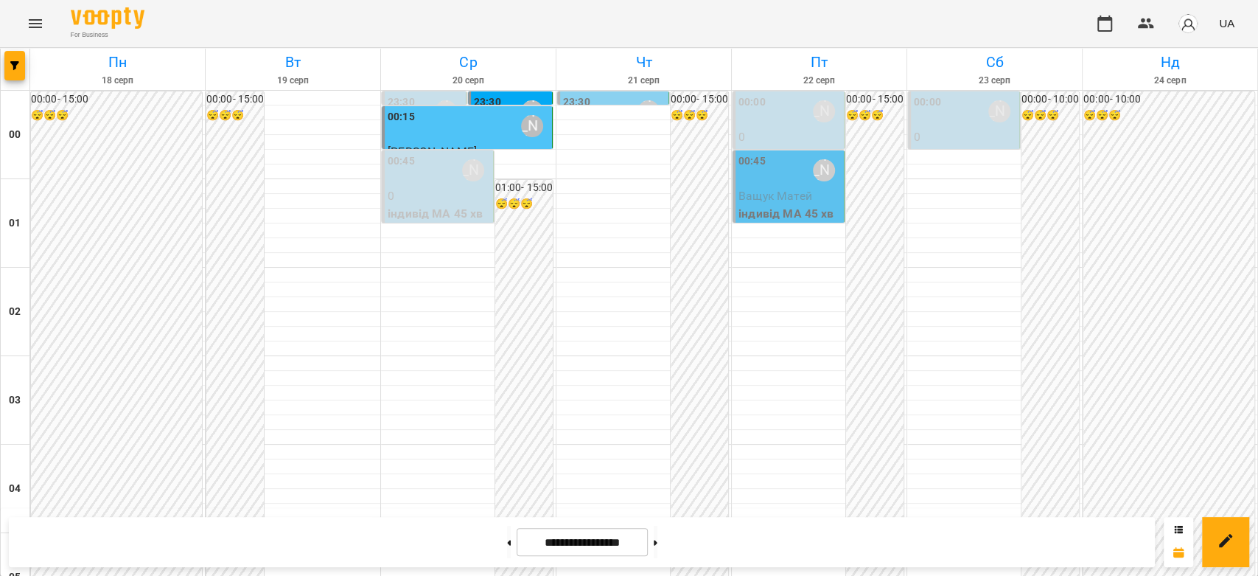
scroll to position [1458, 0]
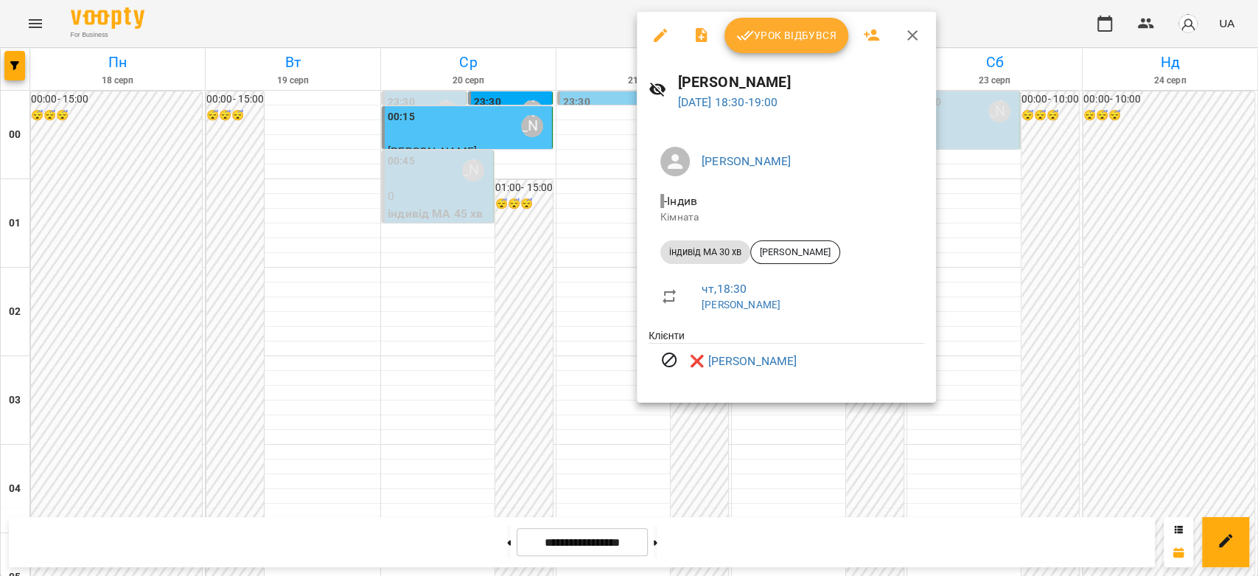
click at [520, 252] on div at bounding box center [629, 288] width 1258 height 576
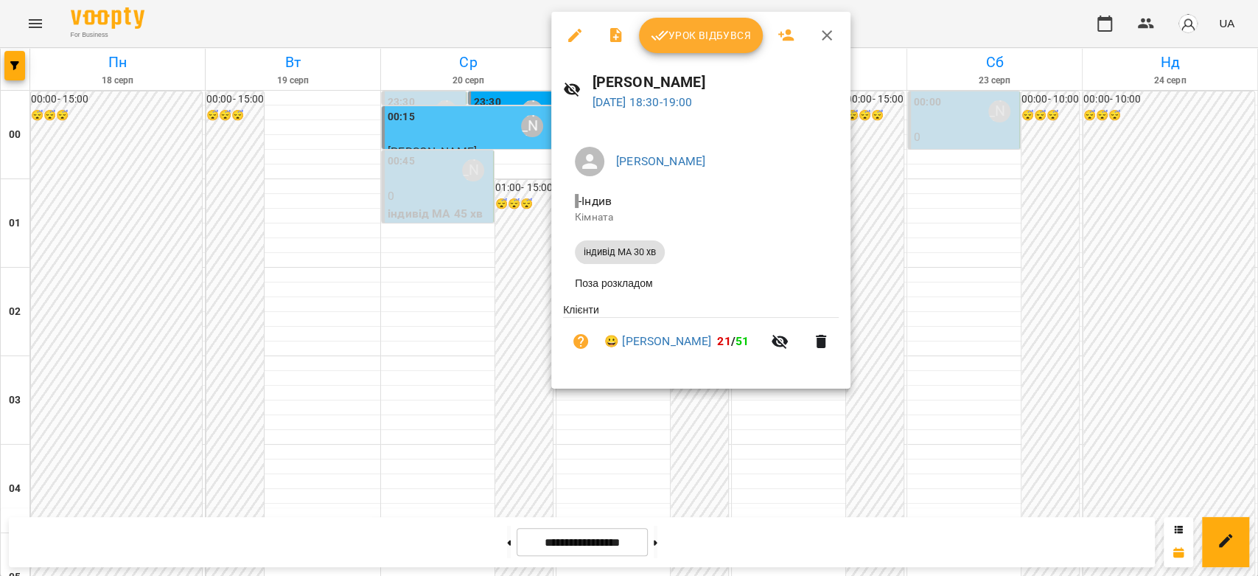
click at [521, 271] on div at bounding box center [629, 288] width 1258 height 576
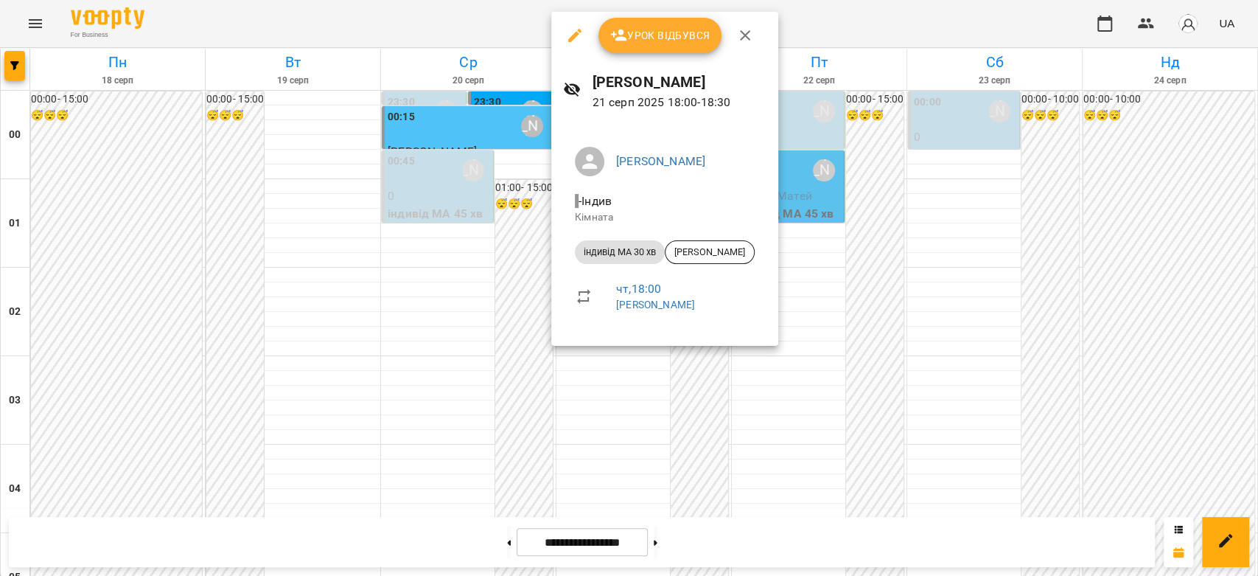
click at [498, 247] on div at bounding box center [629, 288] width 1258 height 576
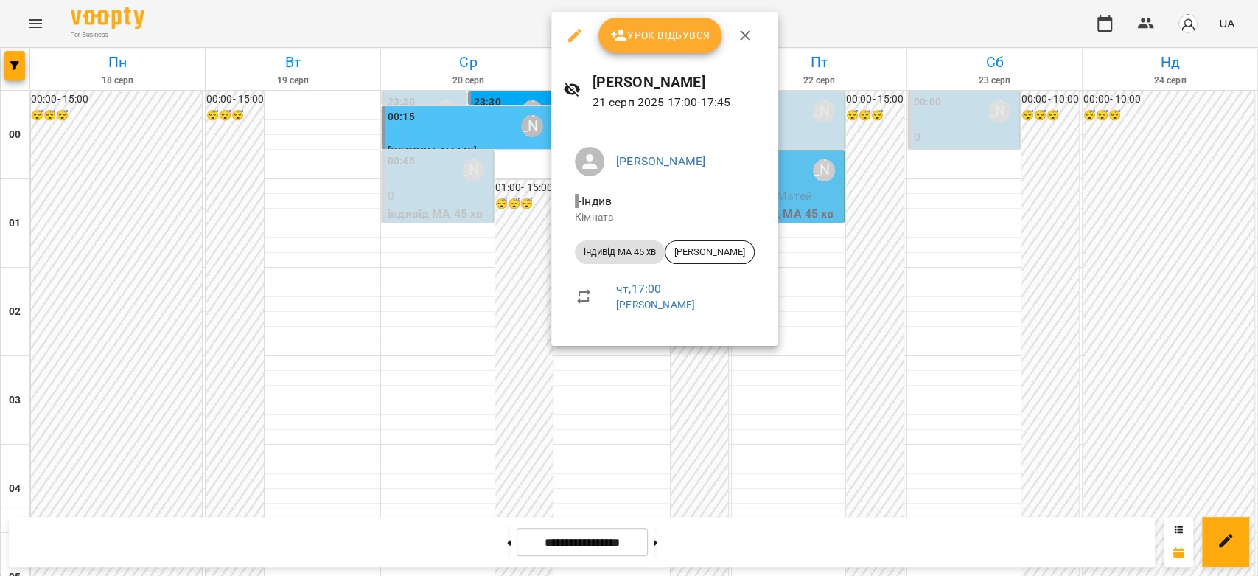
click at [515, 226] on div at bounding box center [629, 288] width 1258 height 576
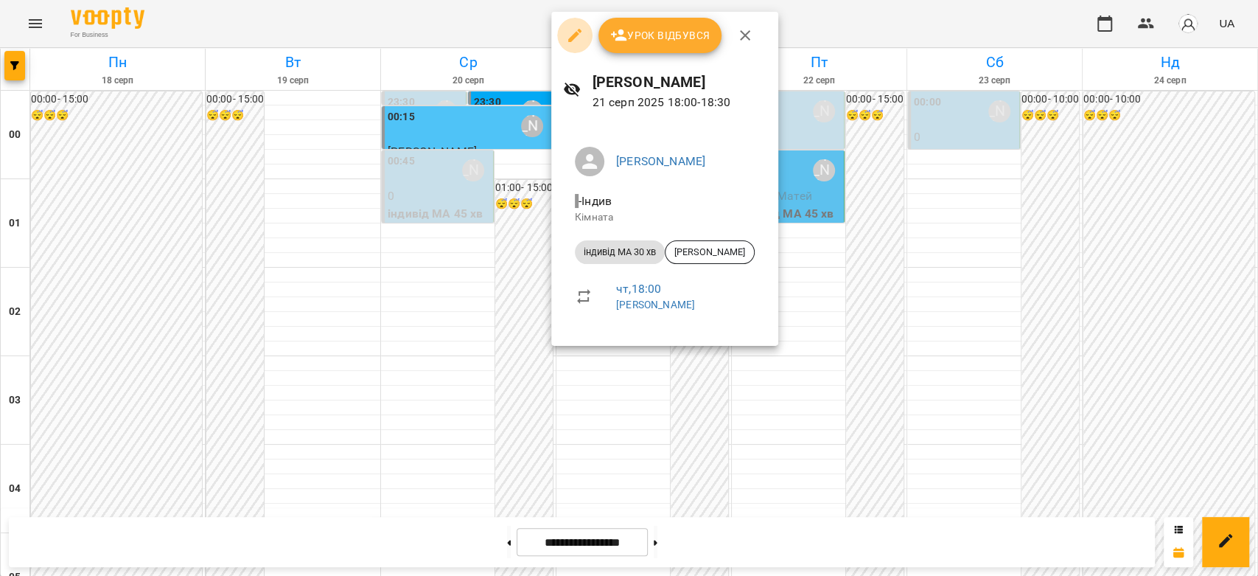
click at [574, 35] on icon "button" at bounding box center [574, 35] width 13 height 13
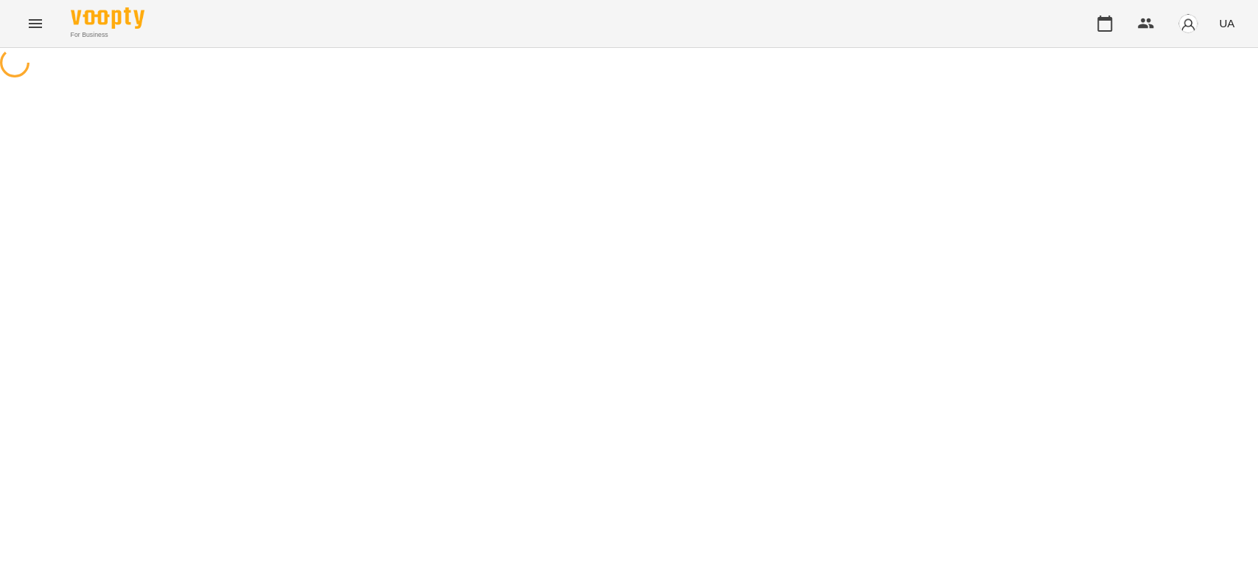
select select "**********"
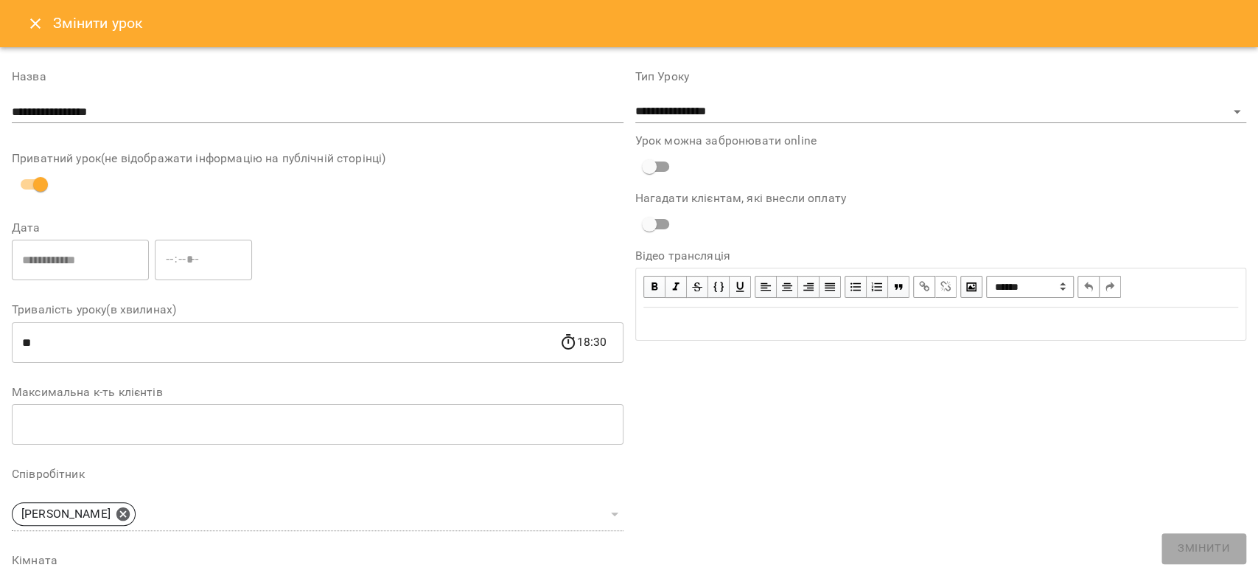
click at [28, 21] on icon "Close" at bounding box center [36, 24] width 18 height 18
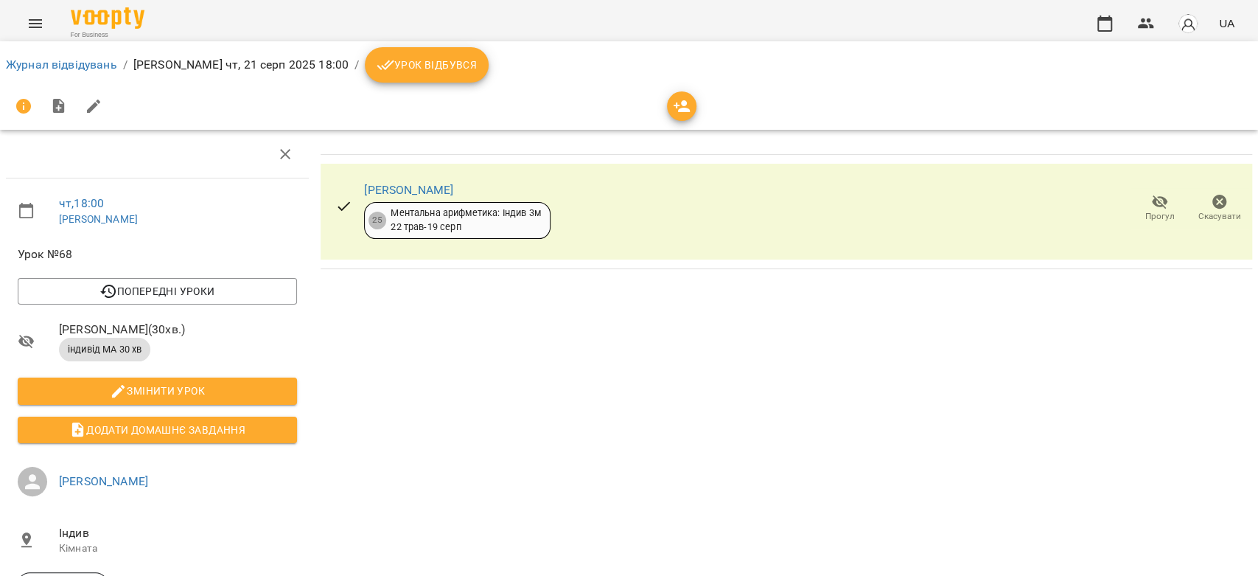
click at [1213, 197] on icon "button" at bounding box center [1220, 202] width 15 height 15
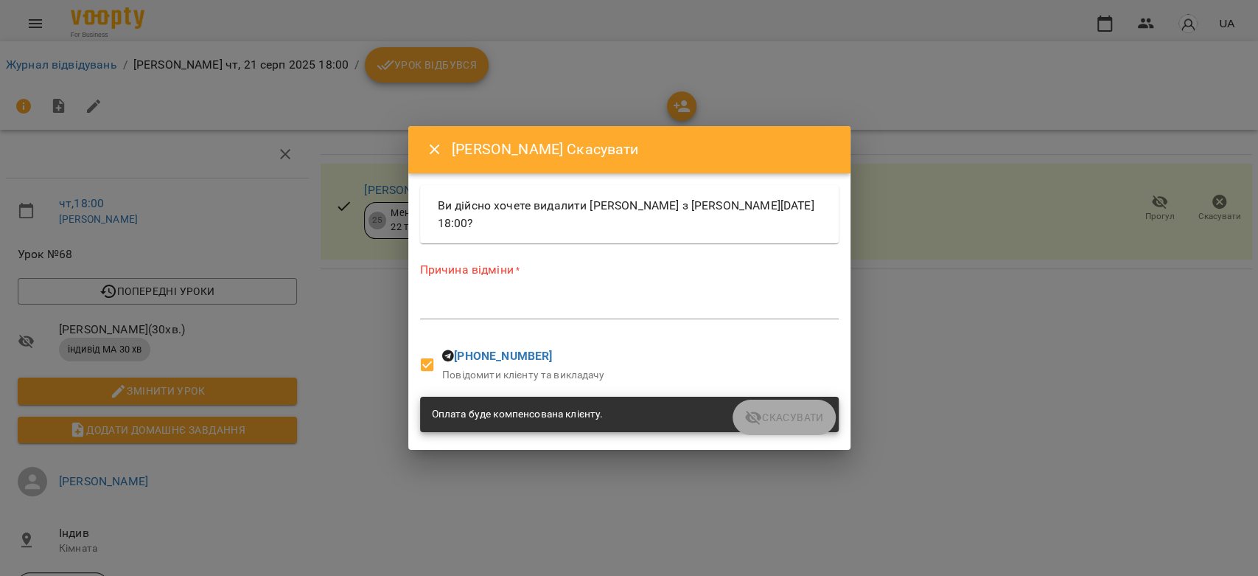
click at [615, 311] on textarea at bounding box center [629, 307] width 419 height 14
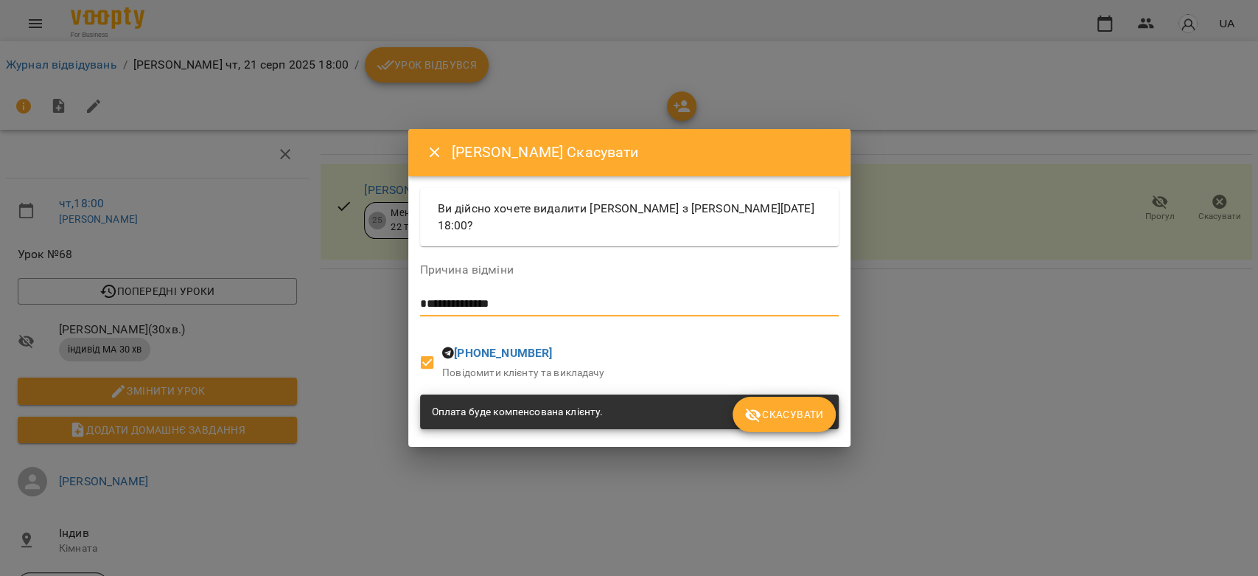
type textarea "**********"
click at [764, 402] on button "Скасувати" at bounding box center [784, 414] width 102 height 35
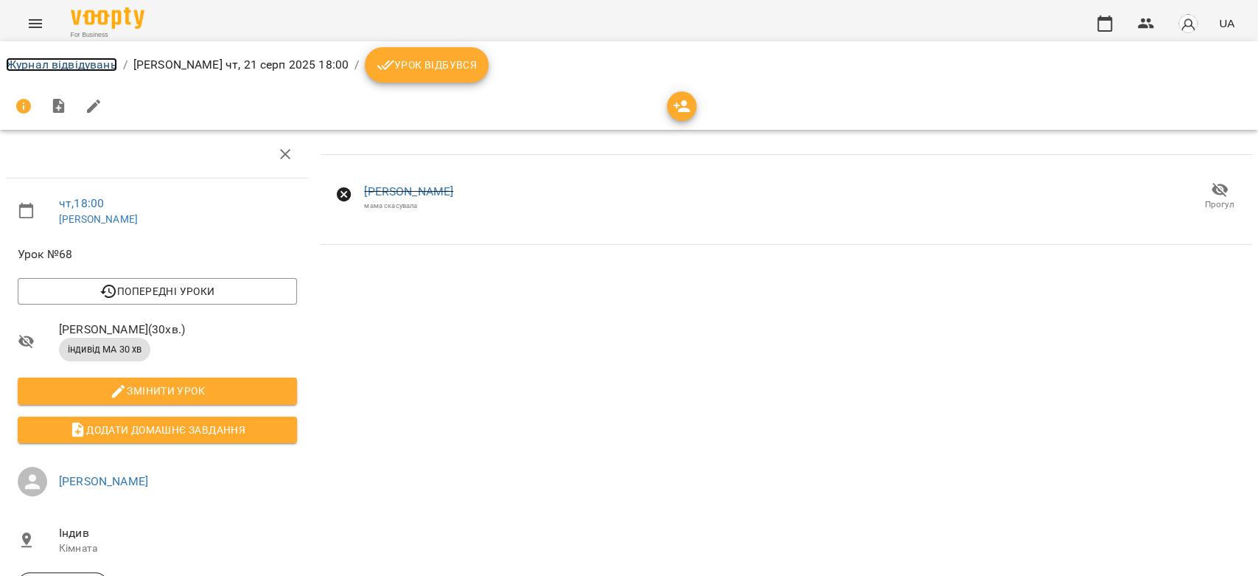
click at [95, 64] on link "Журнал відвідувань" at bounding box center [61, 64] width 111 height 14
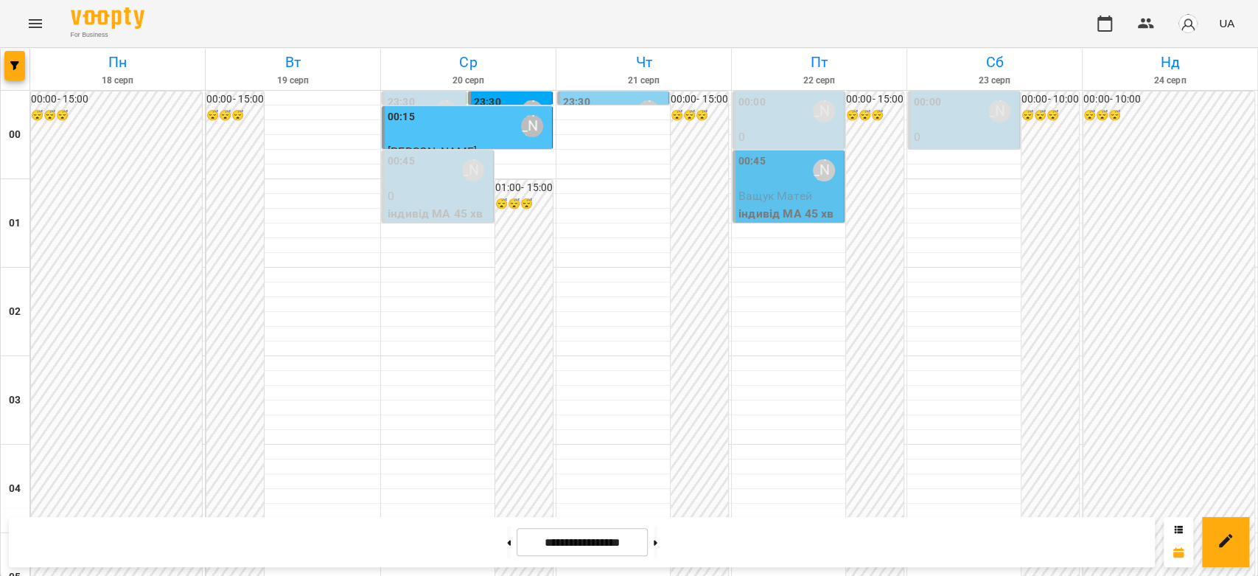
scroll to position [1310, 0]
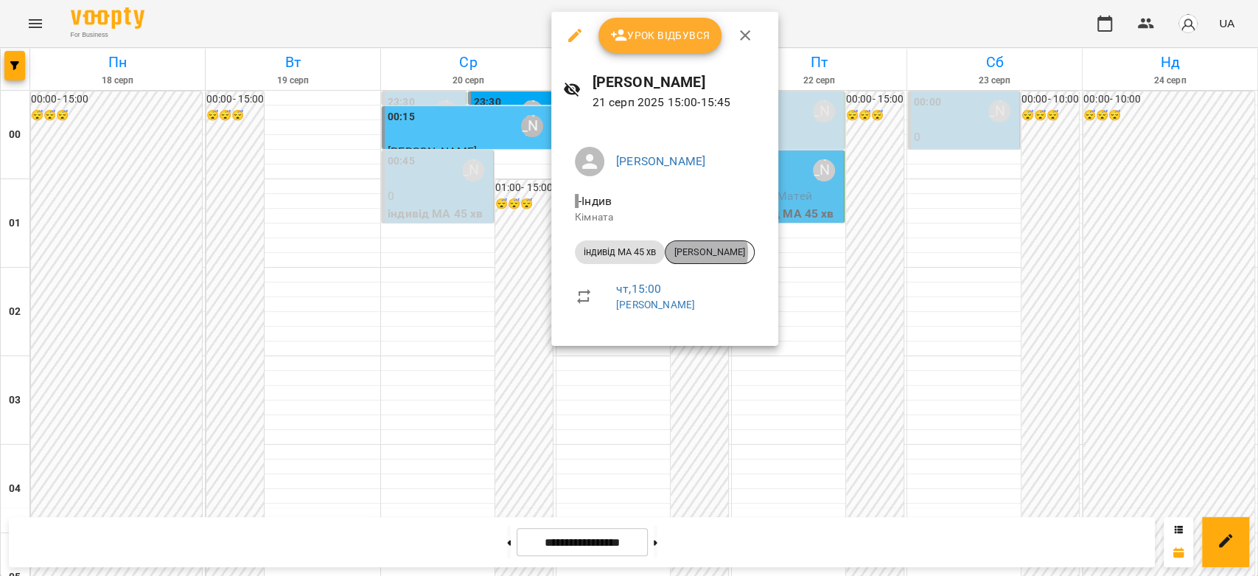
click at [704, 252] on span "[PERSON_NAME]" at bounding box center [710, 251] width 88 height 13
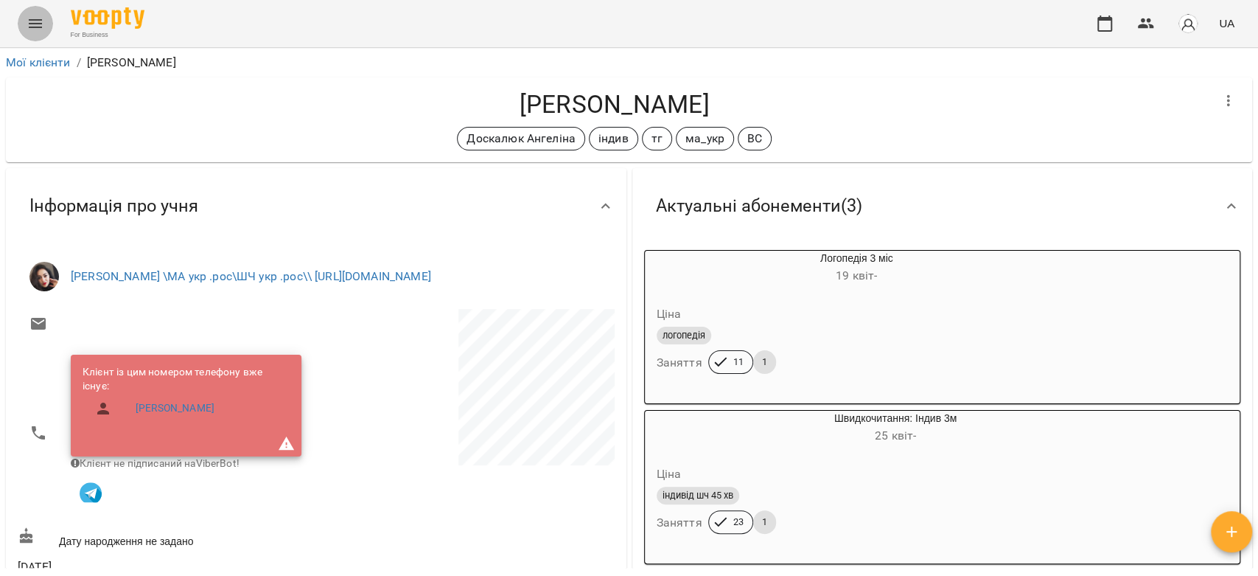
click at [25, 30] on button "Menu" at bounding box center [35, 23] width 35 height 35
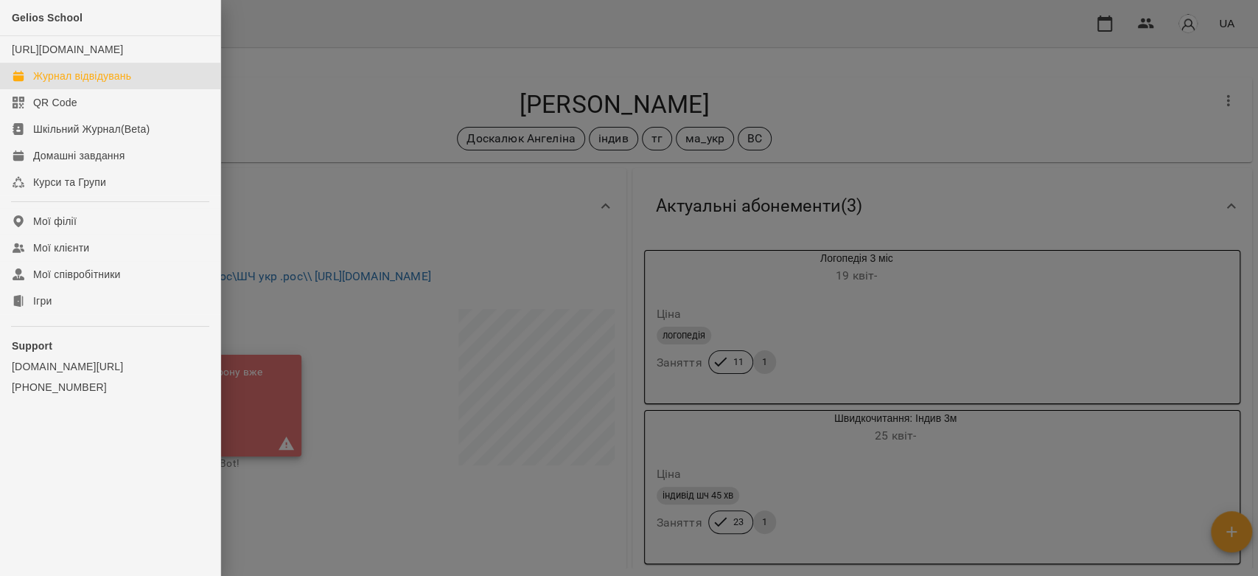
click at [91, 83] on div "Журнал відвідувань" at bounding box center [82, 76] width 98 height 15
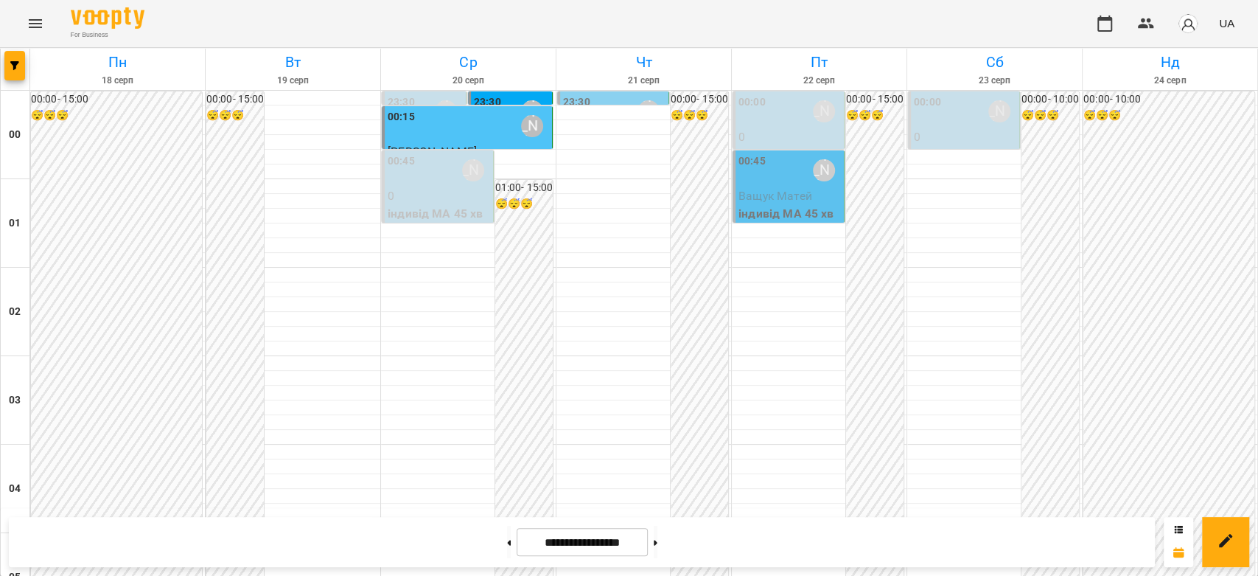
scroll to position [1392, 0]
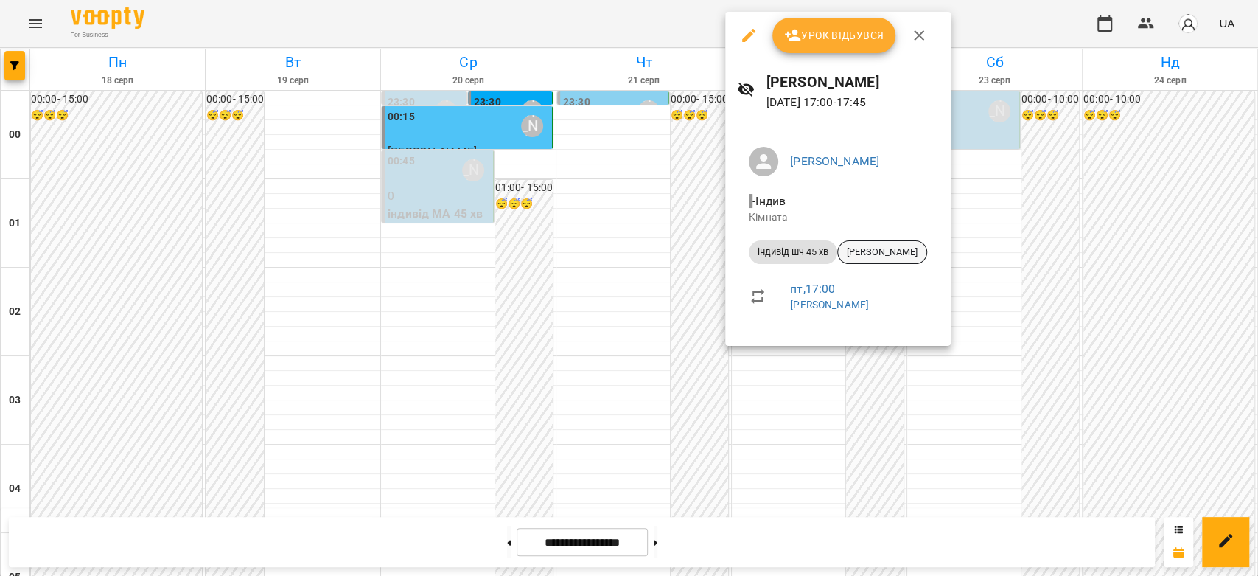
click at [894, 251] on span "[PERSON_NAME]" at bounding box center [882, 251] width 88 height 13
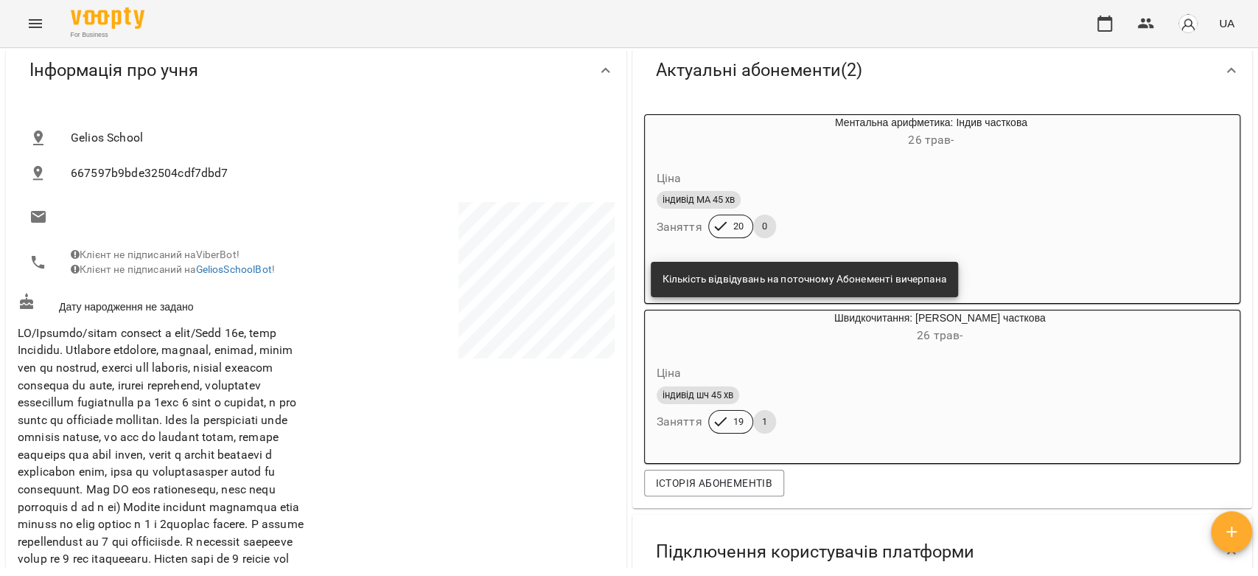
scroll to position [164, 0]
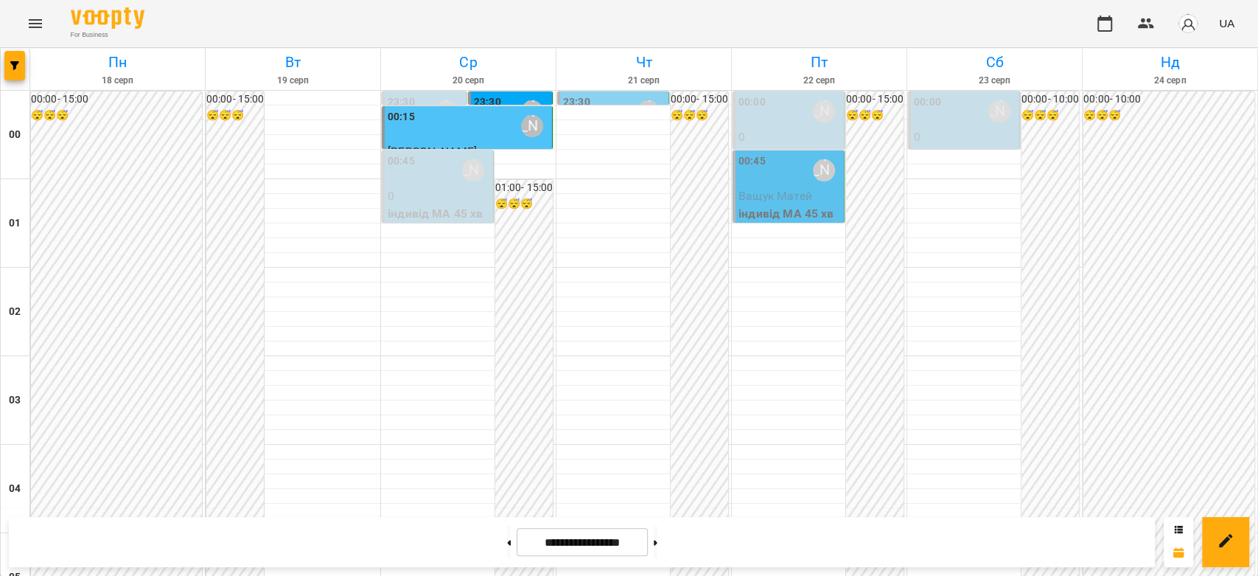
scroll to position [819, 0]
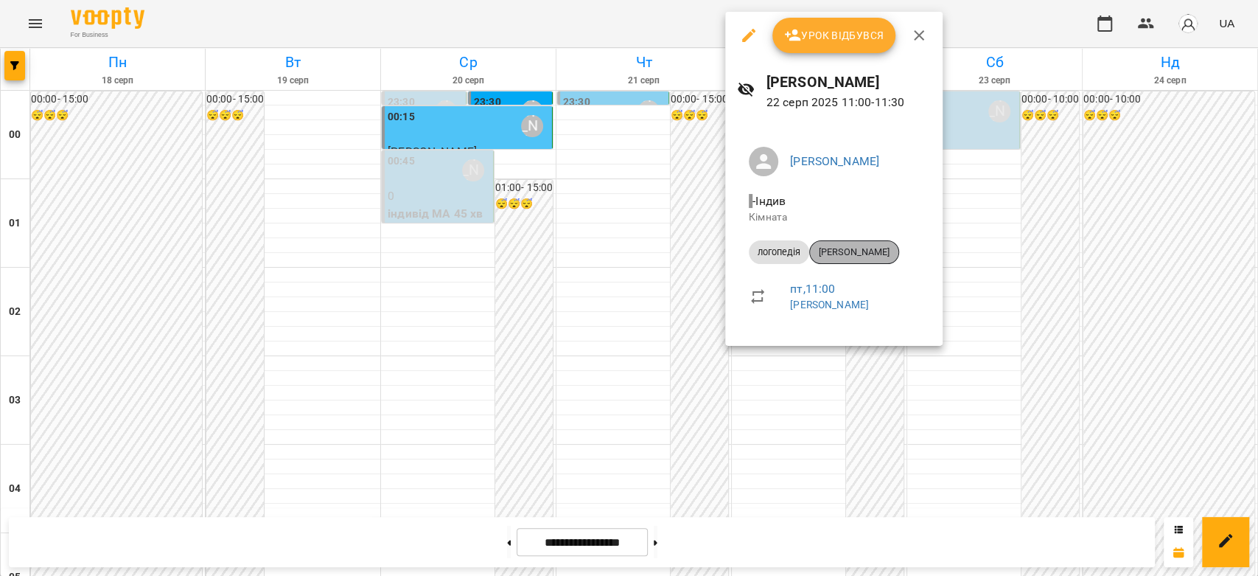
click at [857, 246] on span "[PERSON_NAME]" at bounding box center [854, 251] width 88 height 13
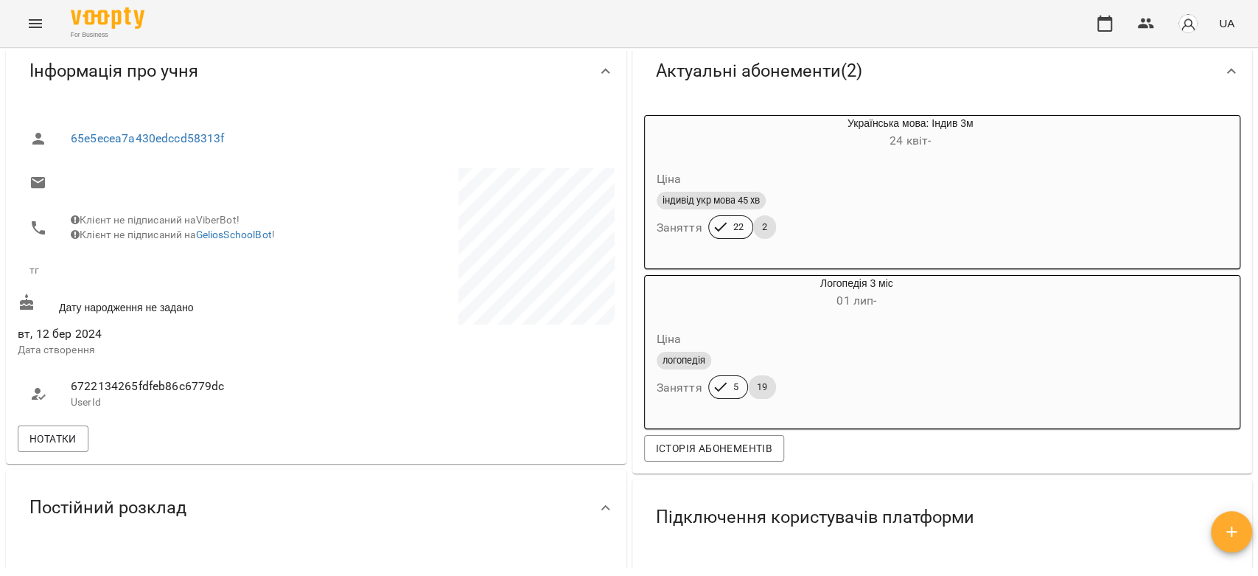
scroll to position [164, 0]
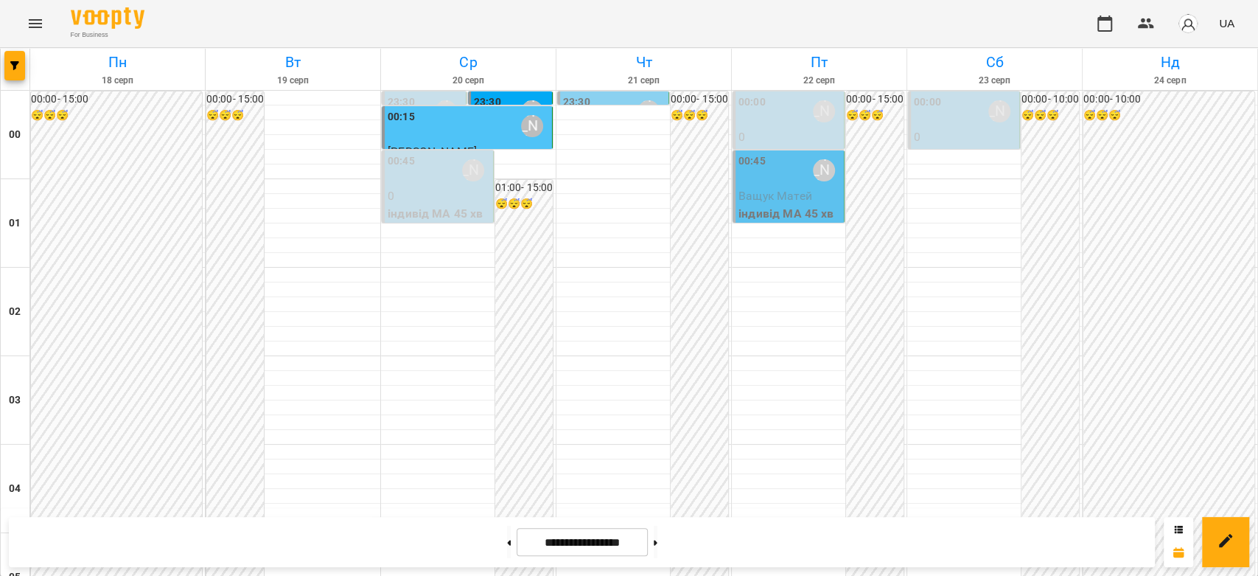
scroll to position [1704, 0]
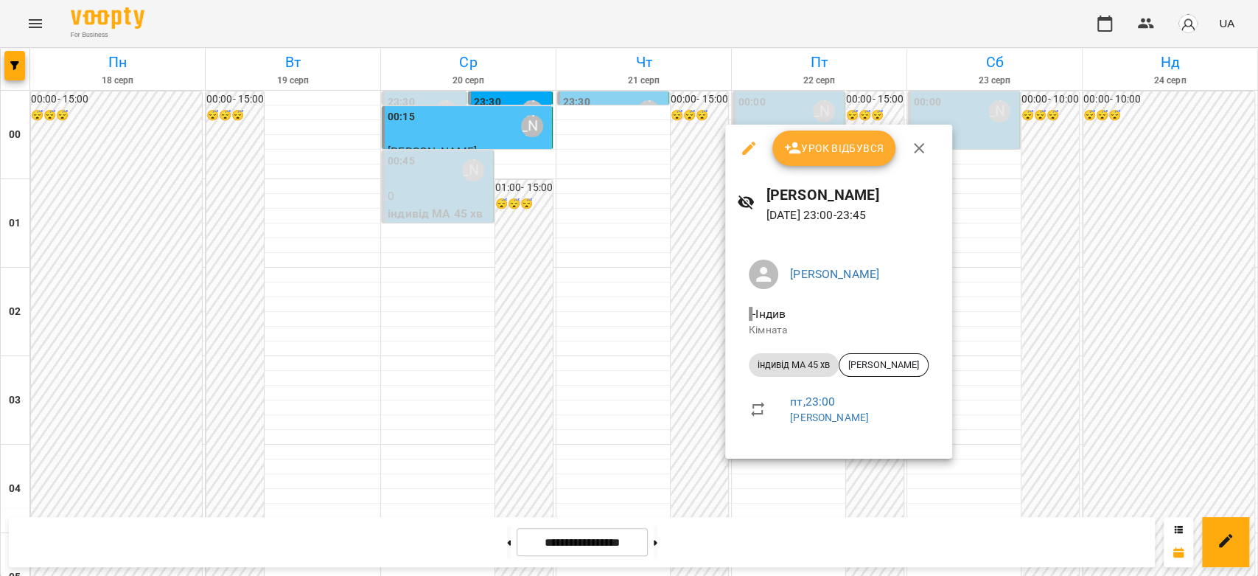
click at [582, 386] on div at bounding box center [629, 288] width 1258 height 576
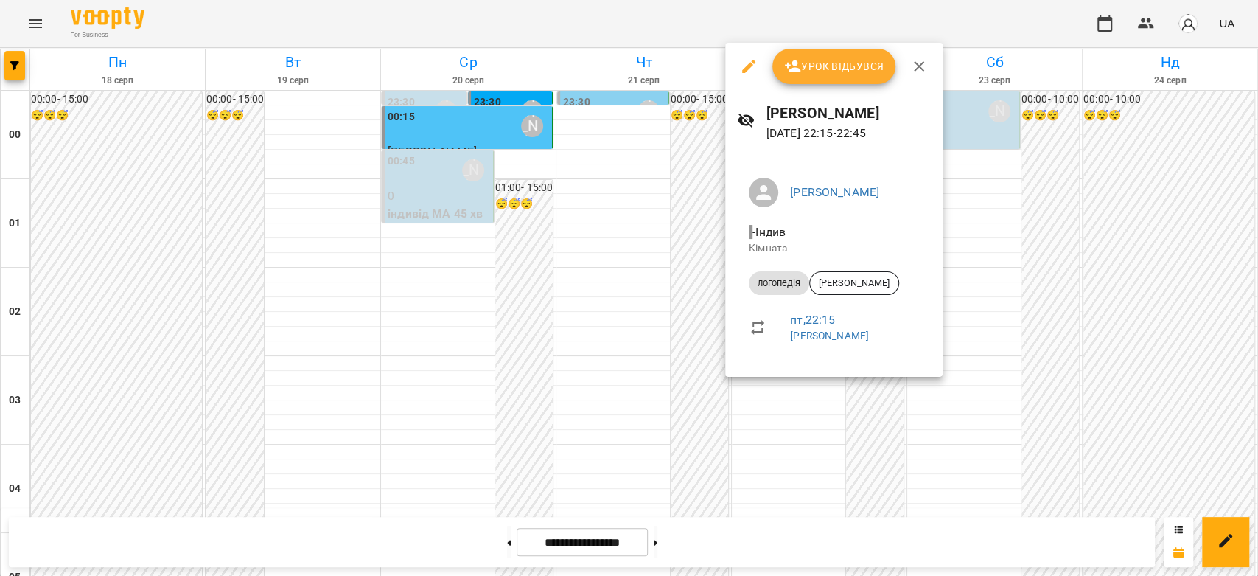
click at [653, 327] on div at bounding box center [629, 288] width 1258 height 576
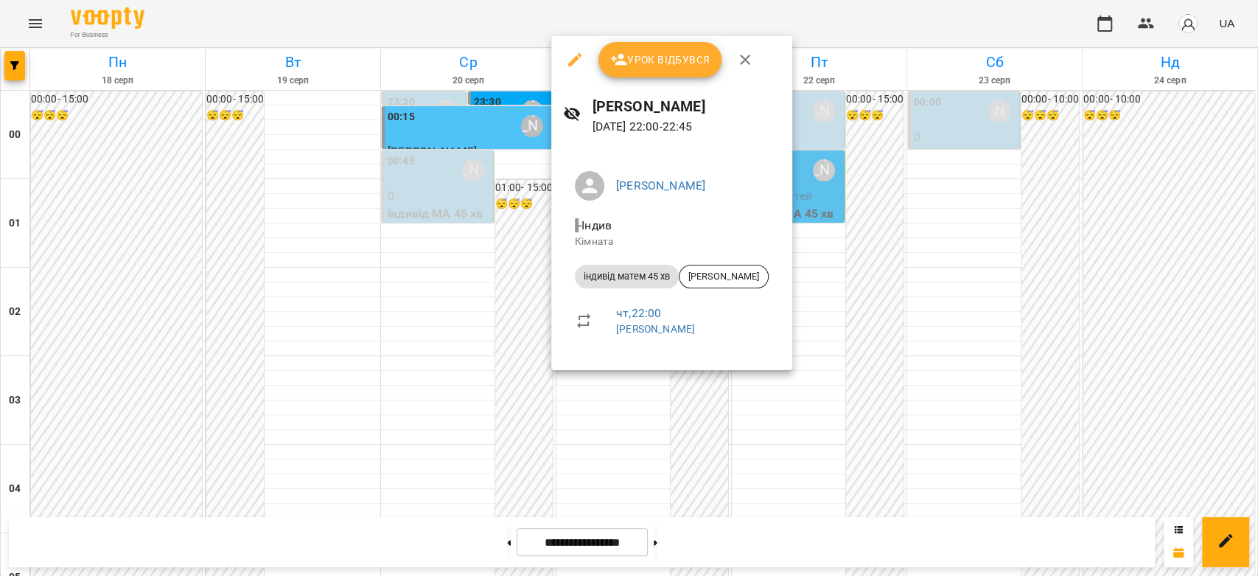
click at [501, 356] on div at bounding box center [629, 288] width 1258 height 576
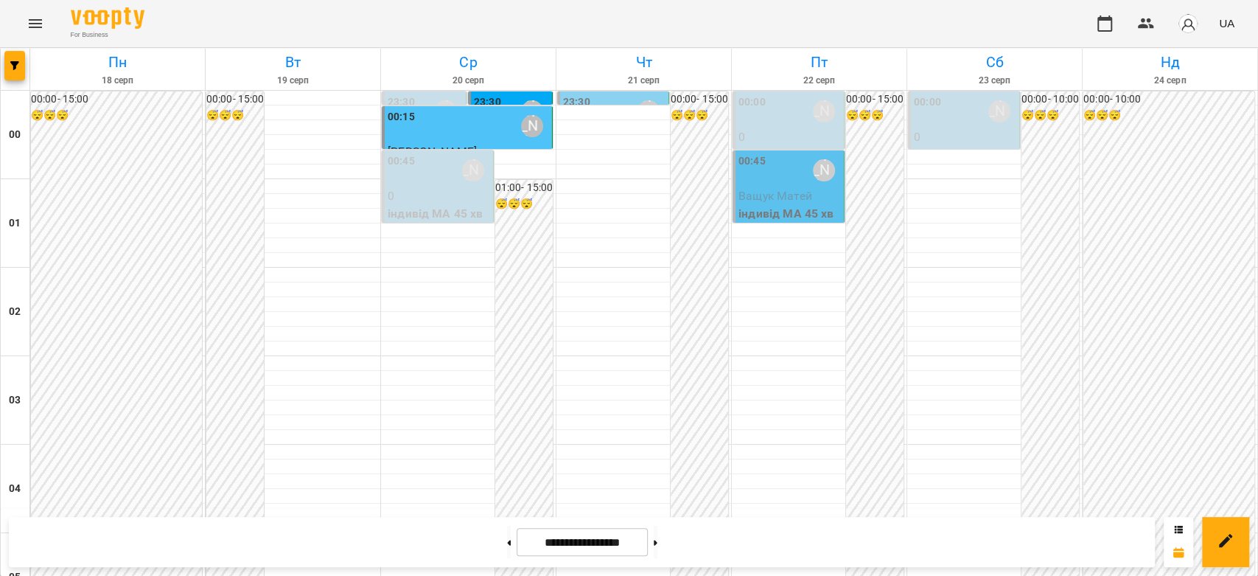
scroll to position [0, 0]
click at [436, 199] on p "0" at bounding box center [439, 196] width 102 height 18
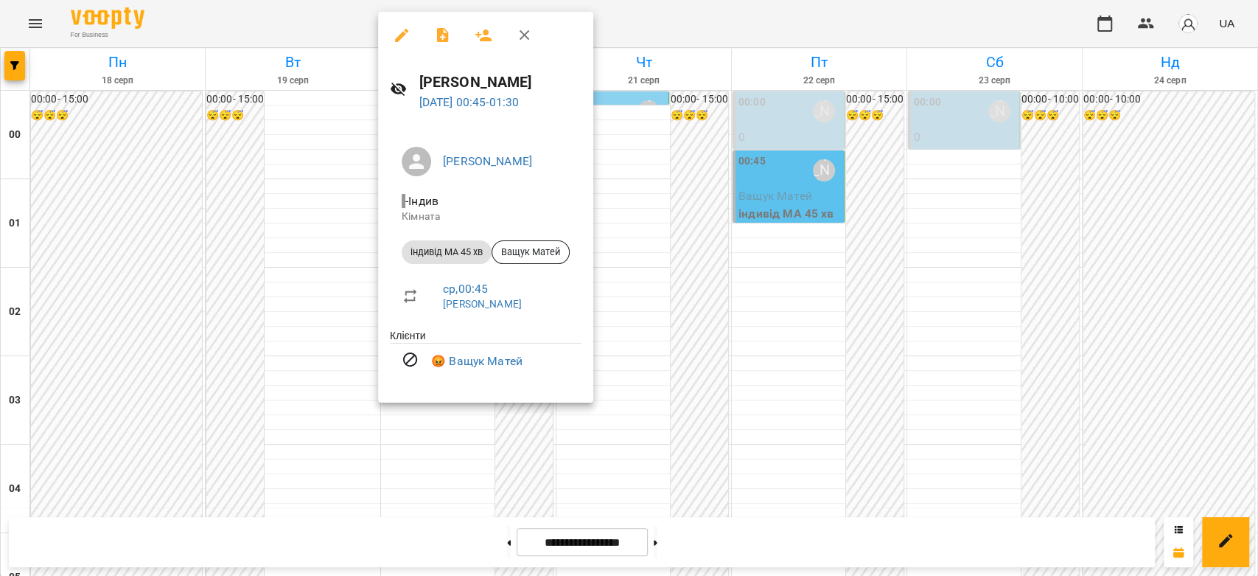
click at [315, 211] on div at bounding box center [629, 288] width 1258 height 576
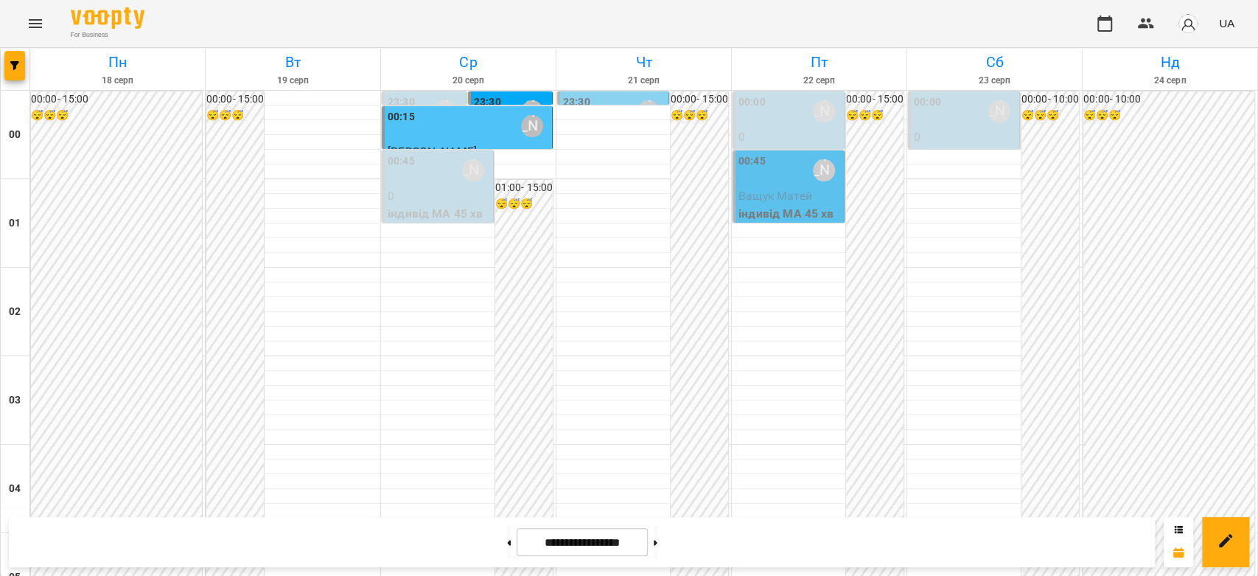
scroll to position [1146, 0]
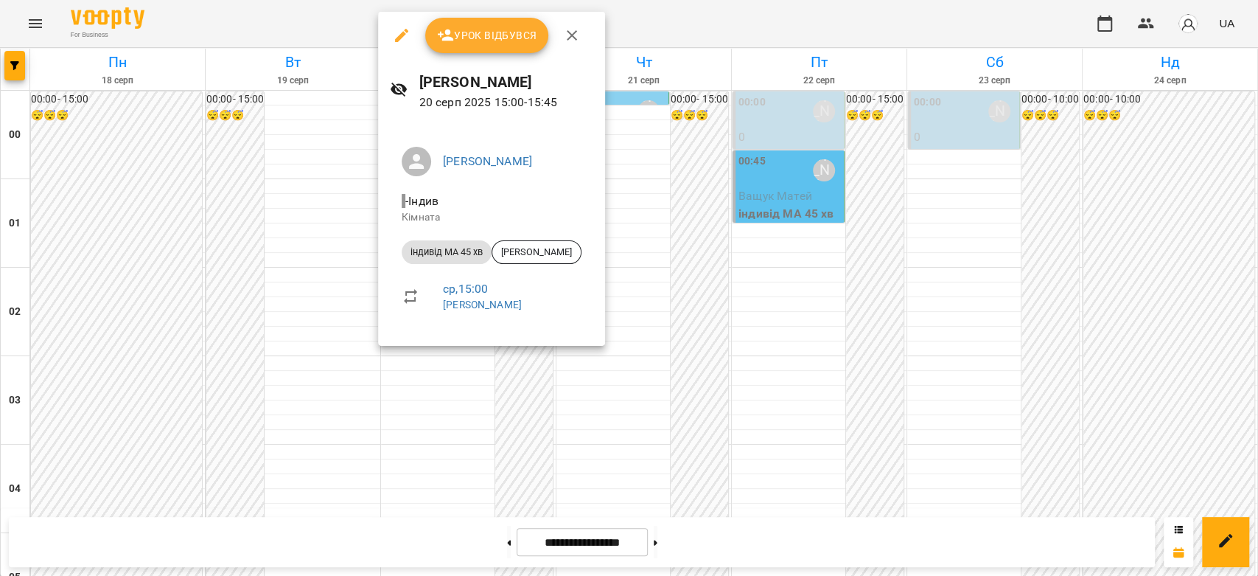
click at [291, 220] on div at bounding box center [629, 288] width 1258 height 576
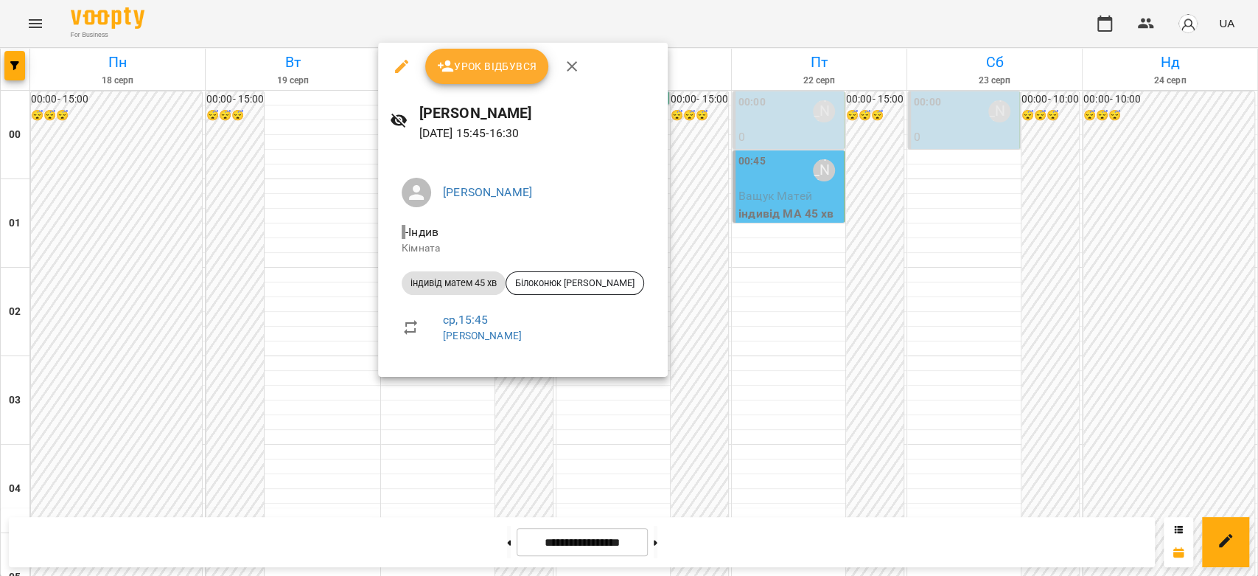
click at [242, 251] on div at bounding box center [629, 288] width 1258 height 576
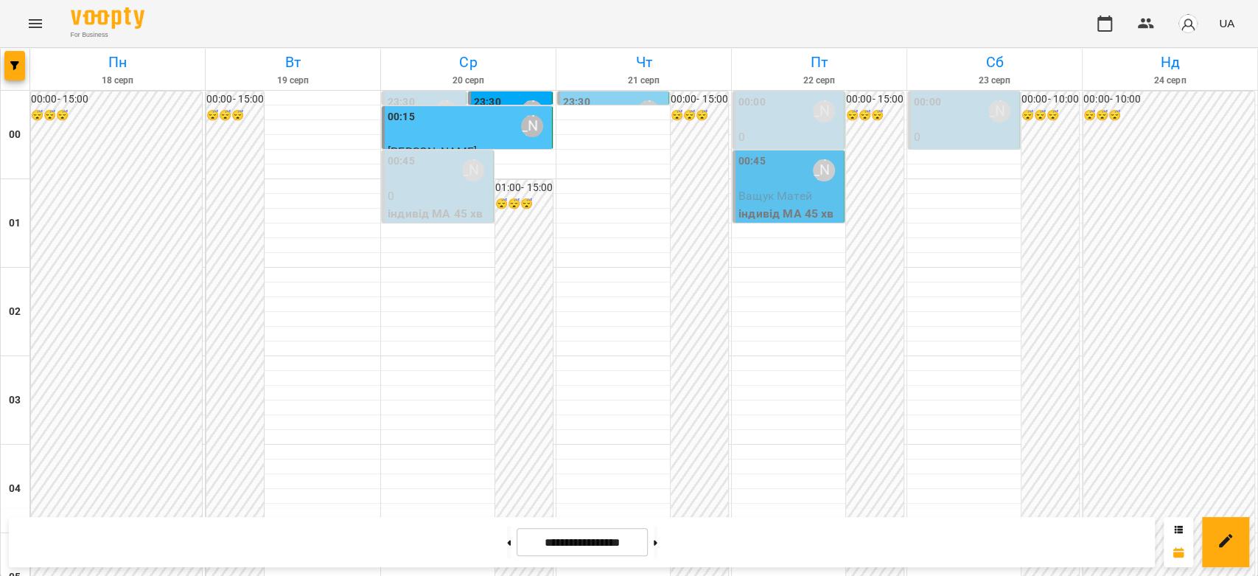
scroll to position [1228, 0]
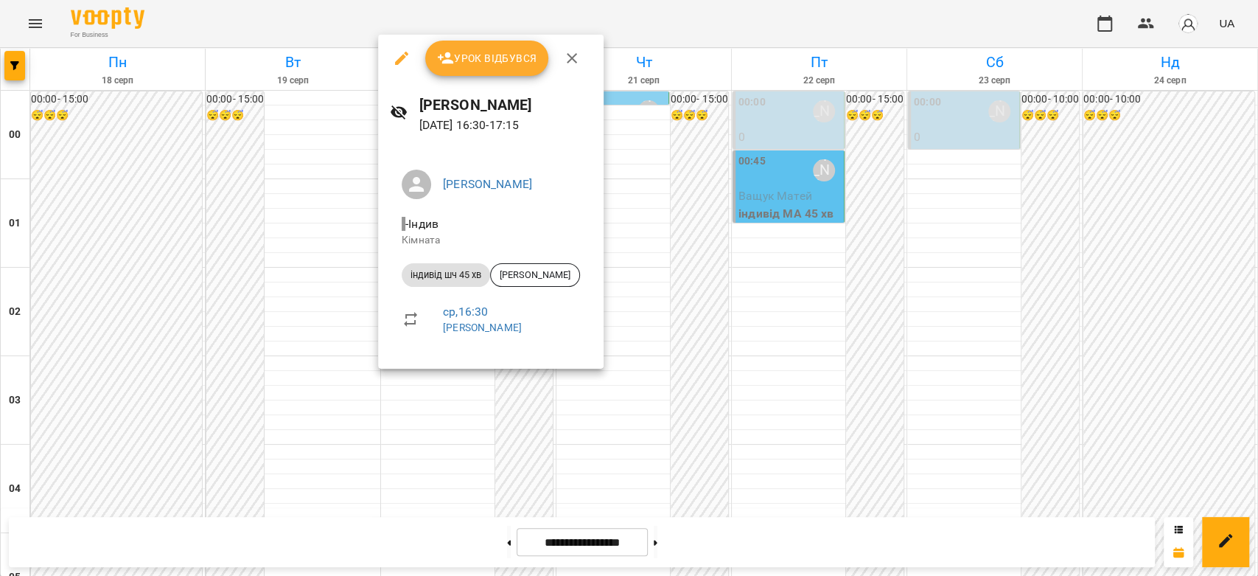
click at [688, 260] on div at bounding box center [629, 288] width 1258 height 576
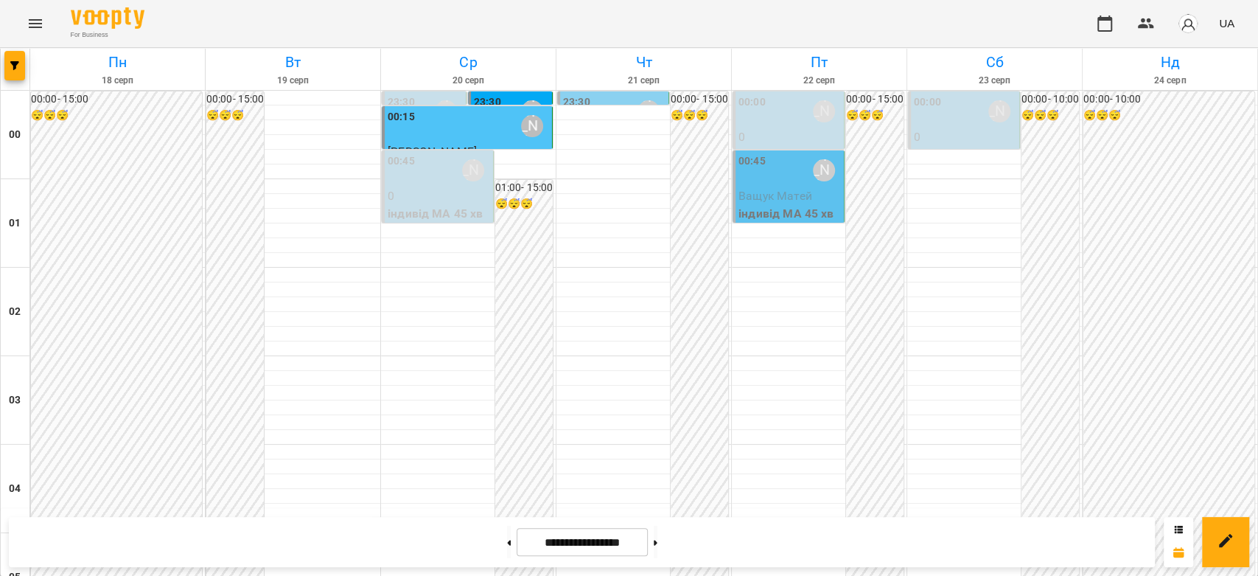
scroll to position [1474, 0]
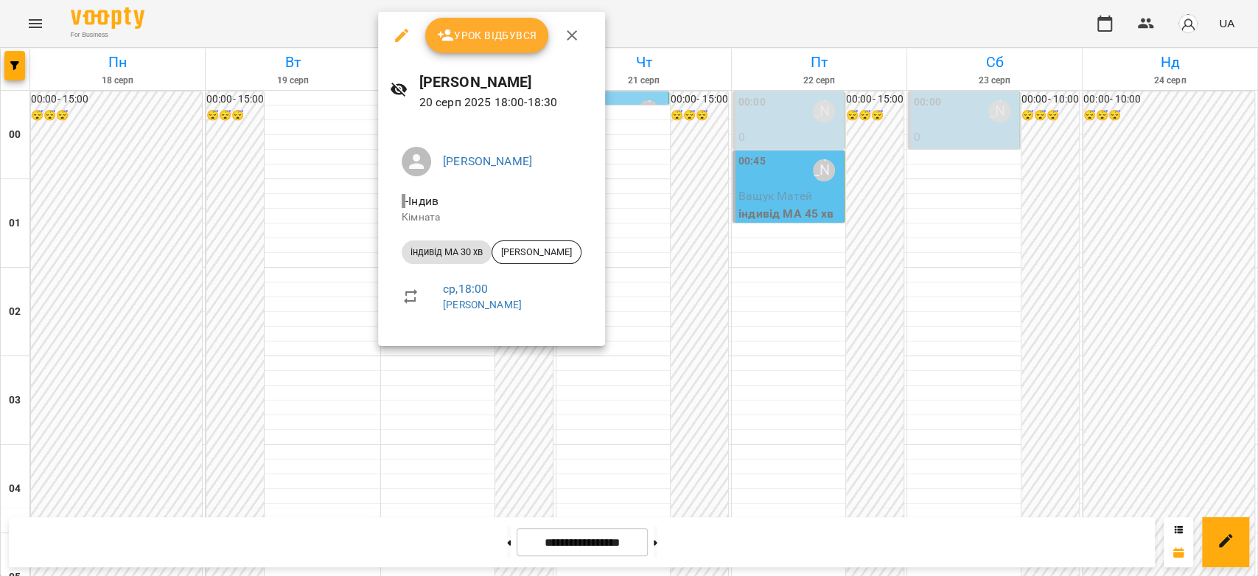
click at [352, 247] on div at bounding box center [629, 288] width 1258 height 576
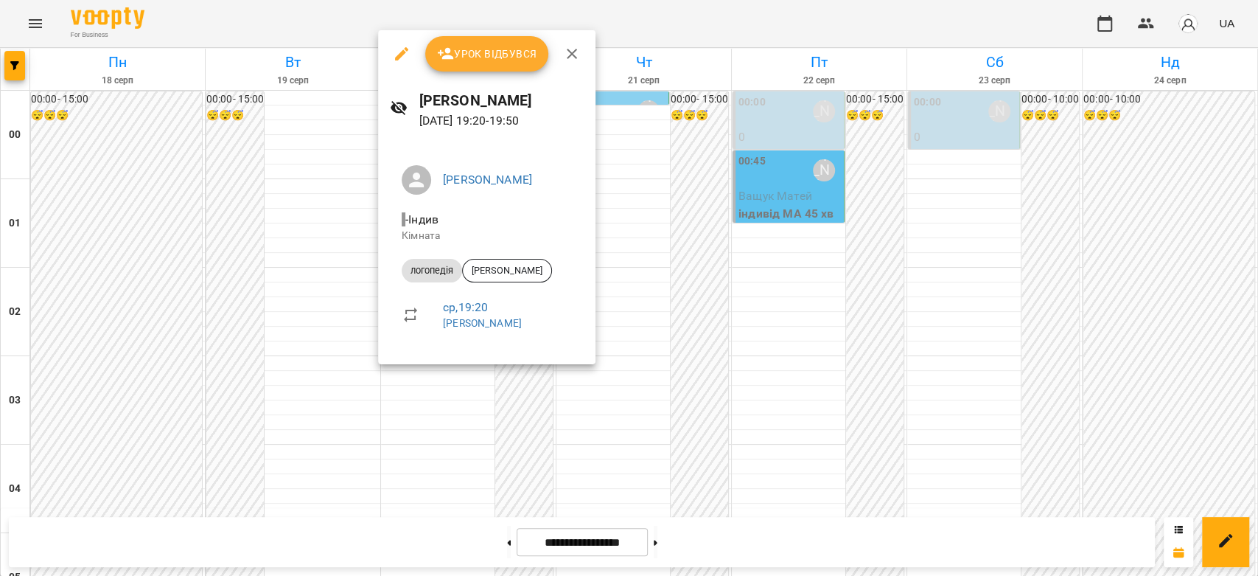
click at [289, 227] on div at bounding box center [629, 288] width 1258 height 576
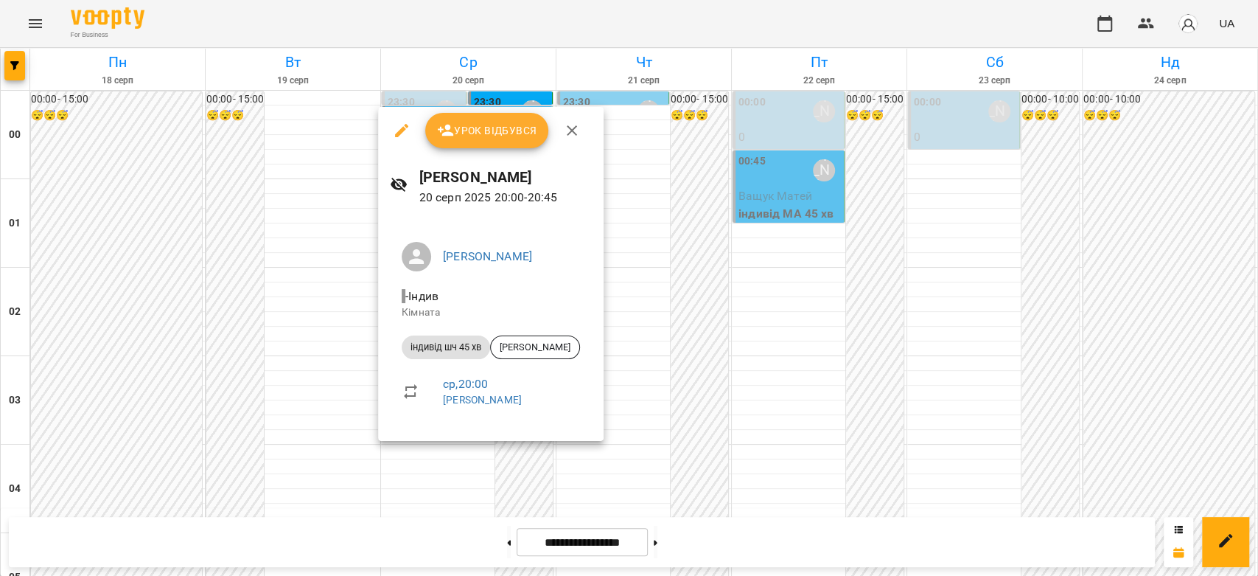
click at [307, 295] on div at bounding box center [629, 288] width 1258 height 576
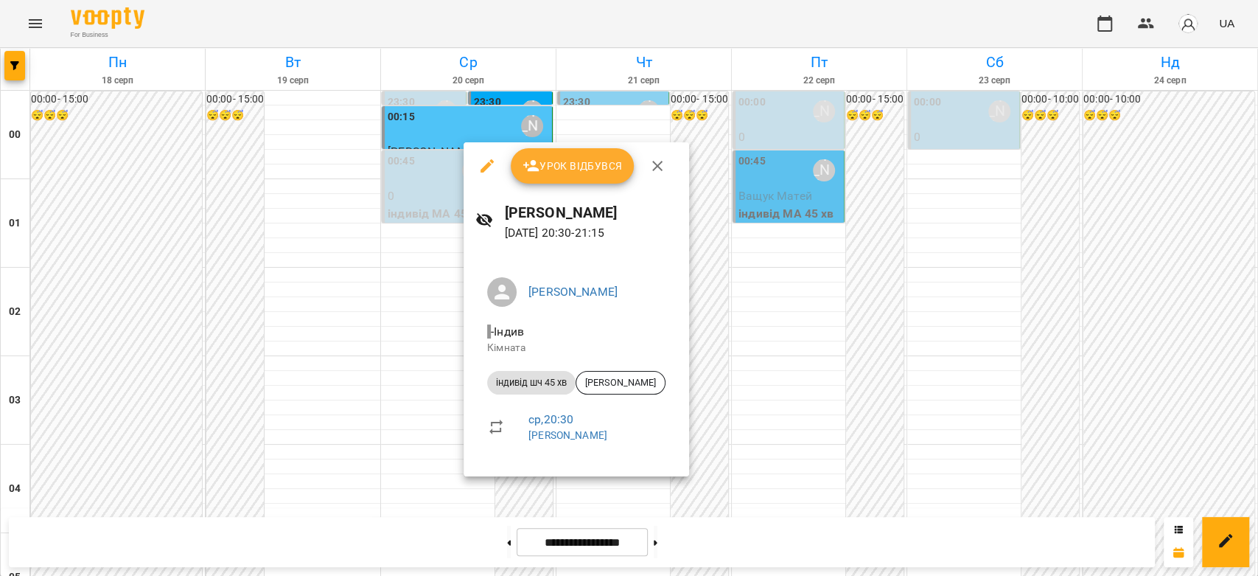
click at [338, 338] on div at bounding box center [629, 288] width 1258 height 576
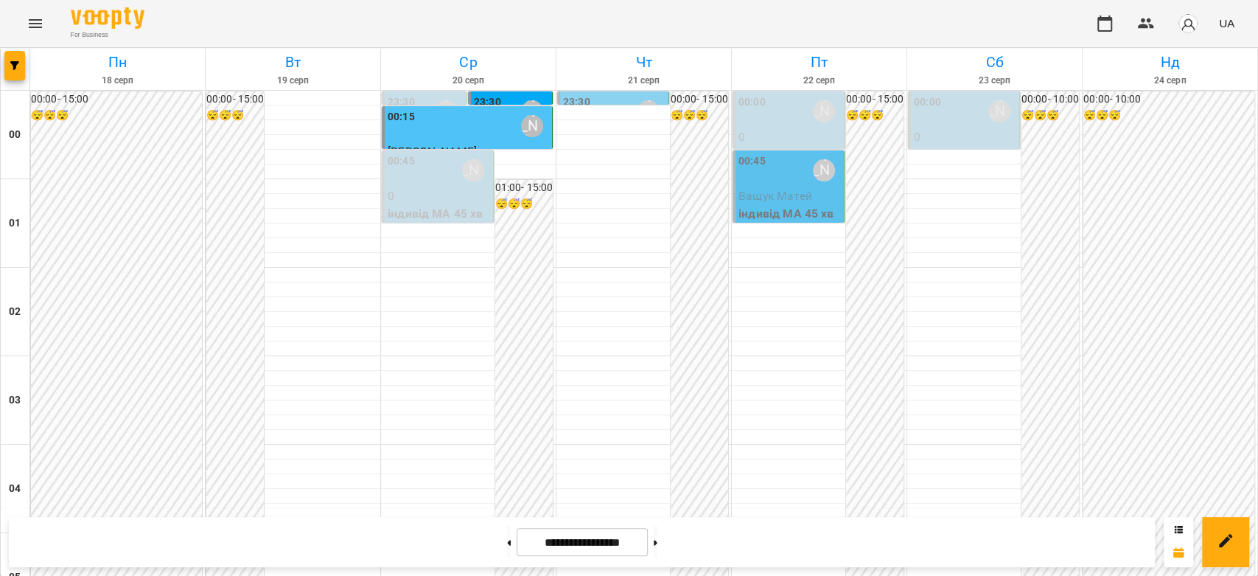
scroll to position [1704, 0]
